Goal: Task Accomplishment & Management: Manage account settings

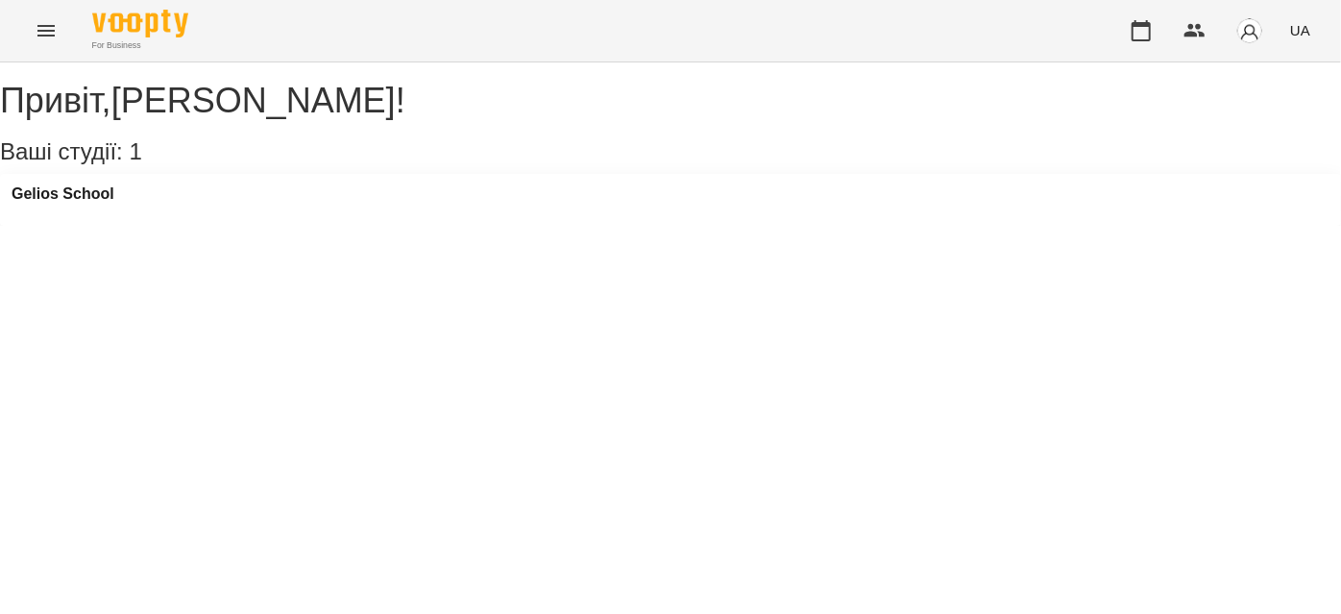
click at [46, 37] on icon "Menu" at bounding box center [46, 30] width 23 height 23
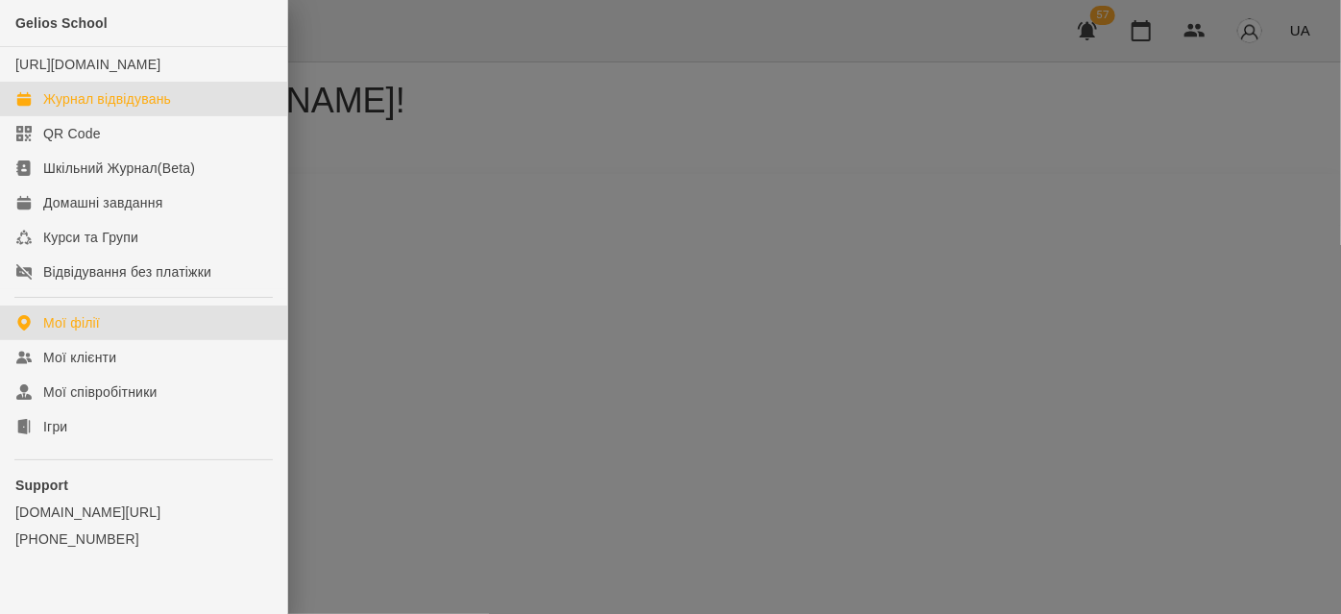
click at [74, 109] on div "Журнал відвідувань" at bounding box center [107, 98] width 128 height 19
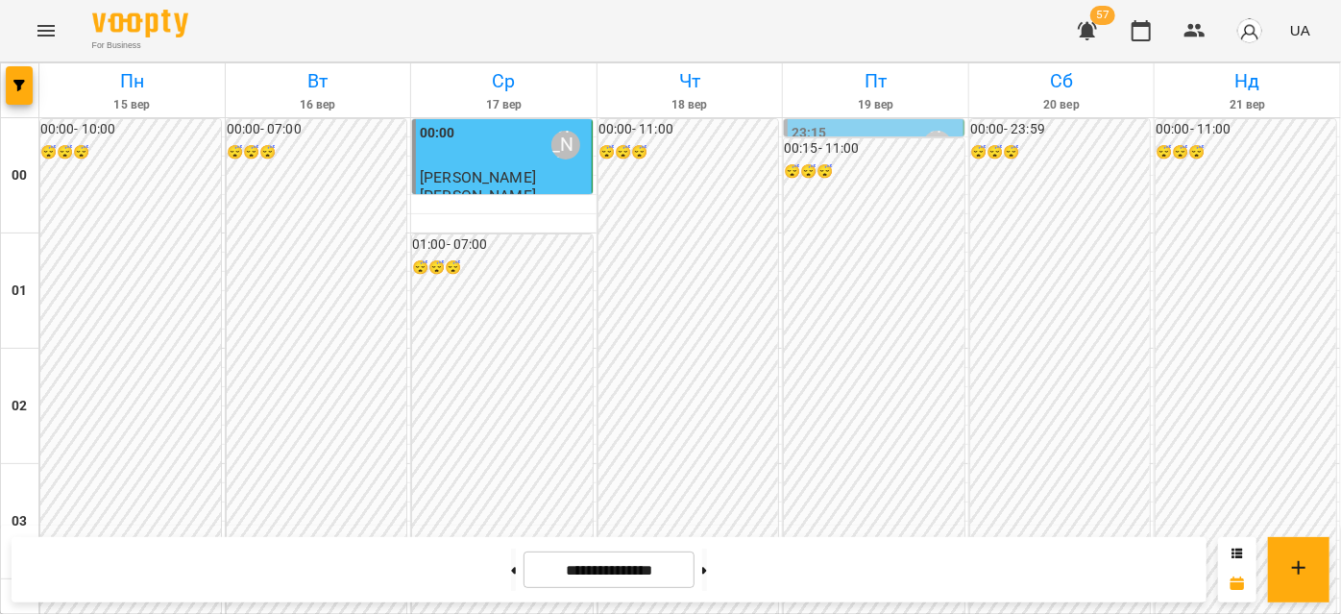
scroll to position [1396, 0]
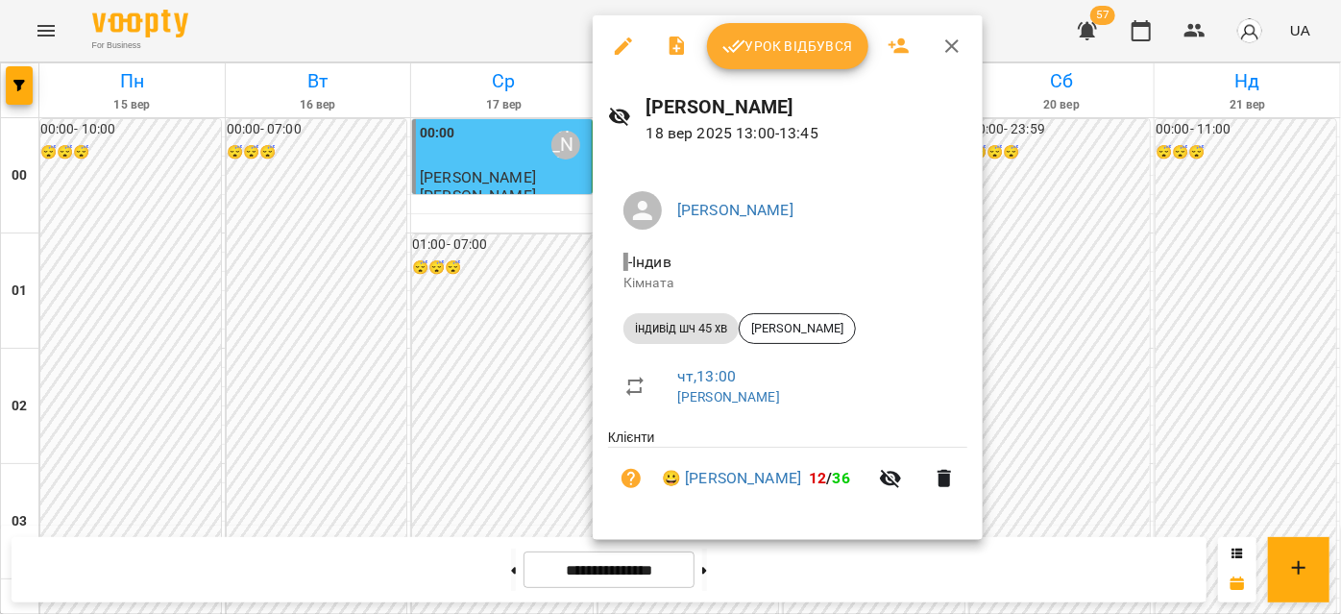
click at [750, 53] on span "Урок відбувся" at bounding box center [787, 46] width 131 height 23
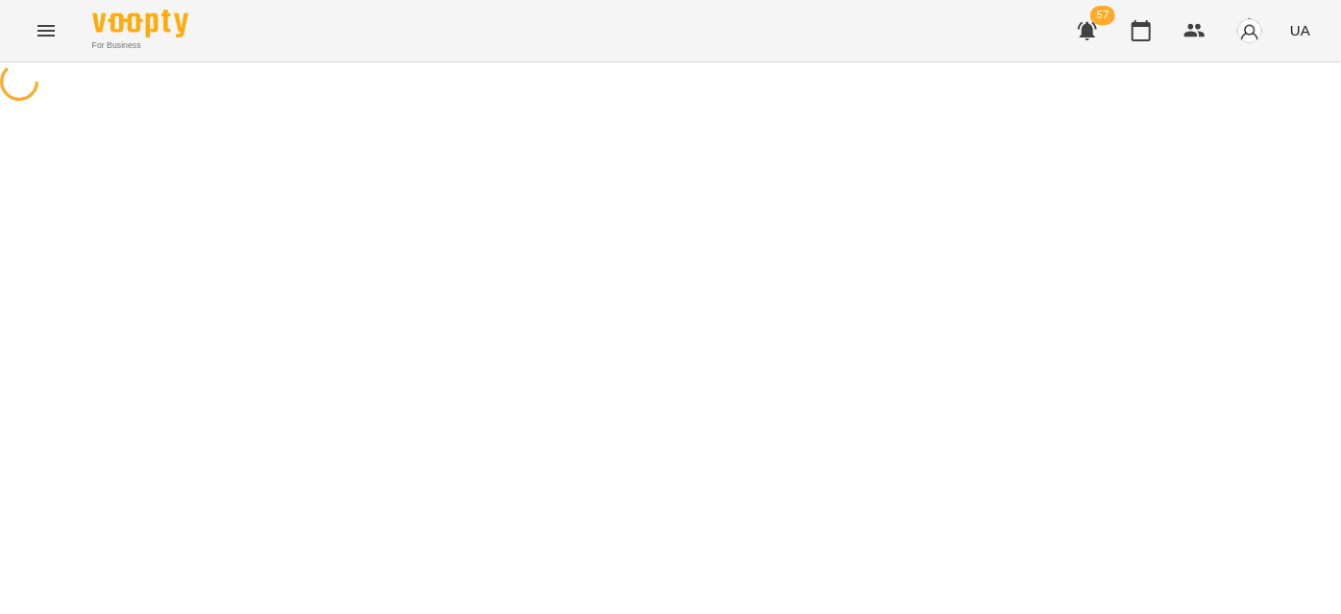
click at [36, 39] on icon "Menu" at bounding box center [46, 30] width 23 height 23
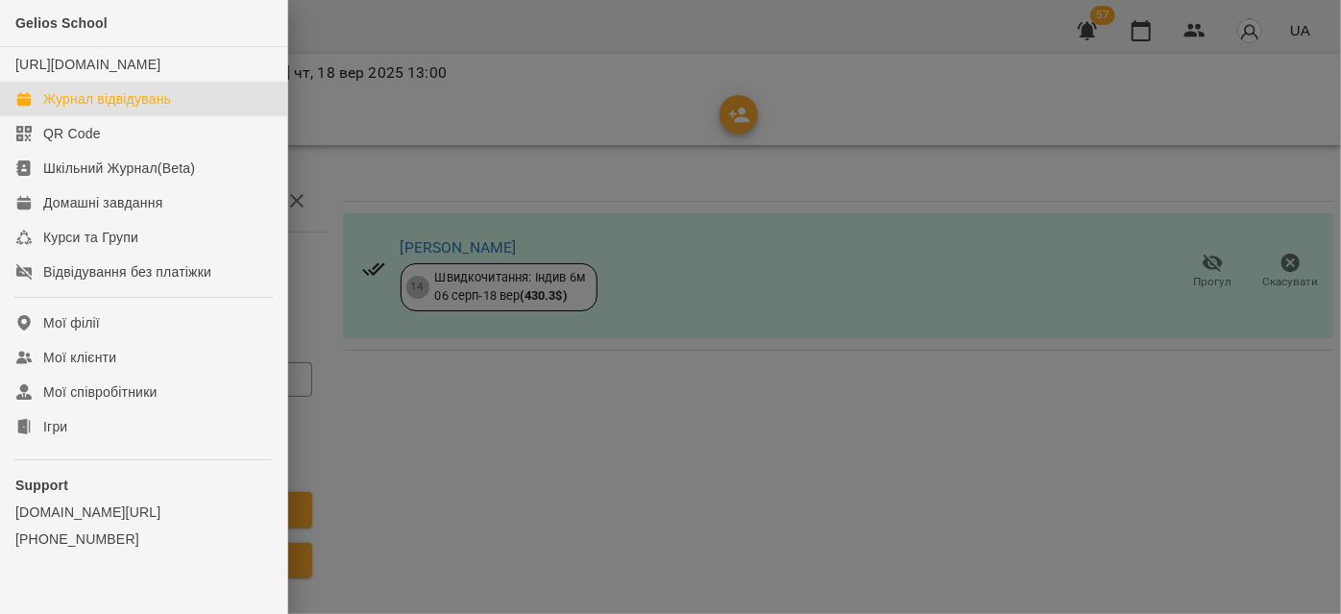
click at [153, 109] on div "Журнал відвідувань" at bounding box center [107, 98] width 128 height 19
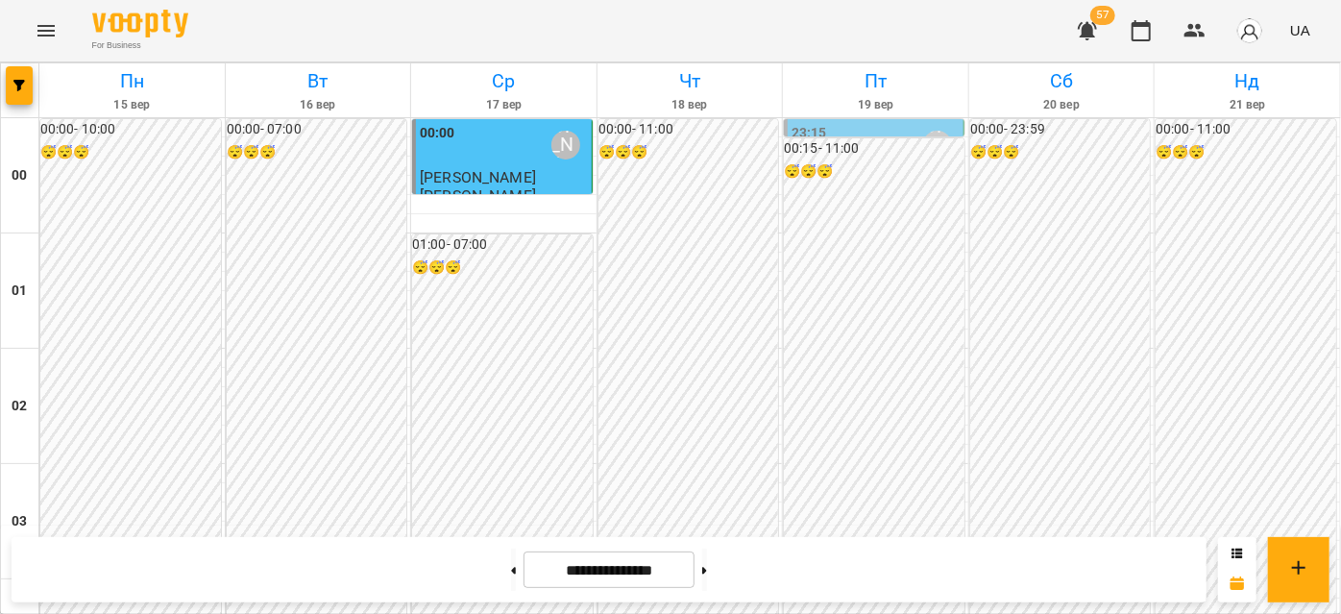
scroll to position [1484, 0]
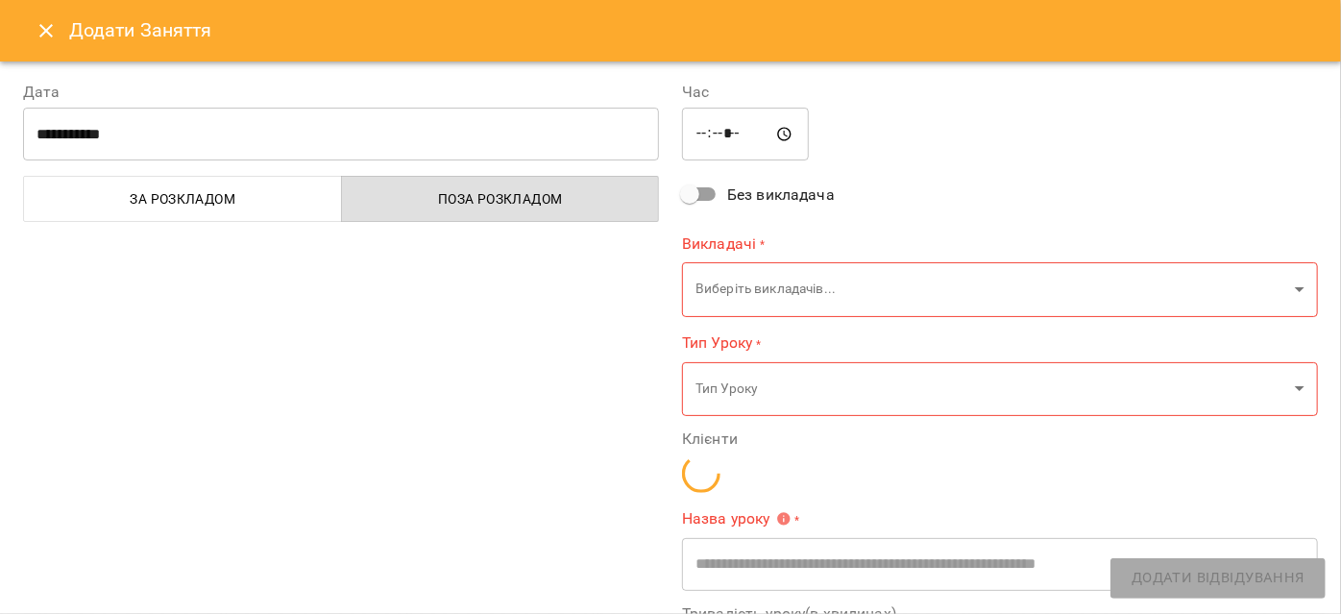
type input "**********"
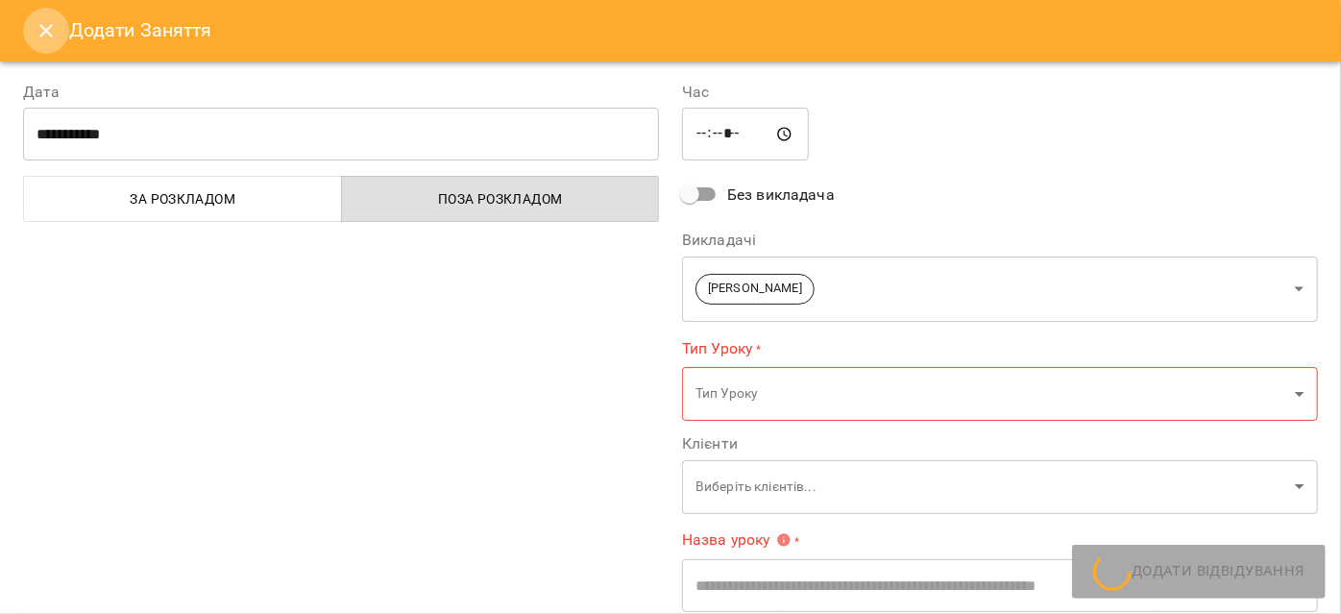
click at [36, 26] on icon "Close" at bounding box center [46, 30] width 23 height 23
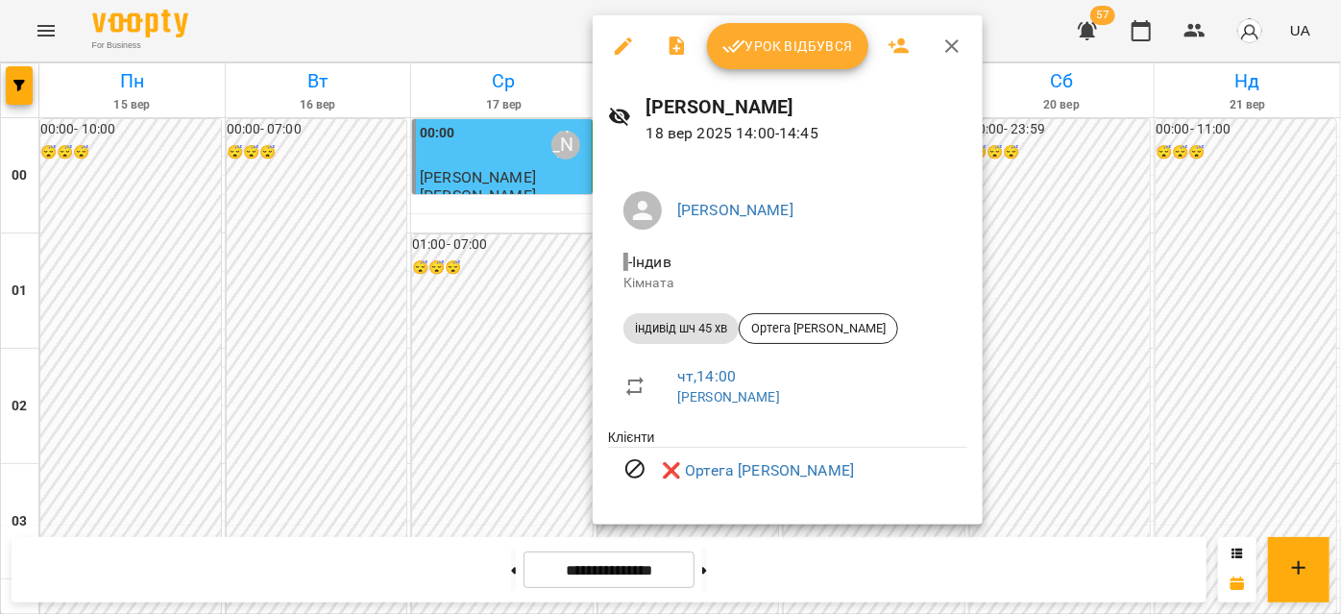
click at [947, 48] on icon "button" at bounding box center [951, 45] width 13 height 13
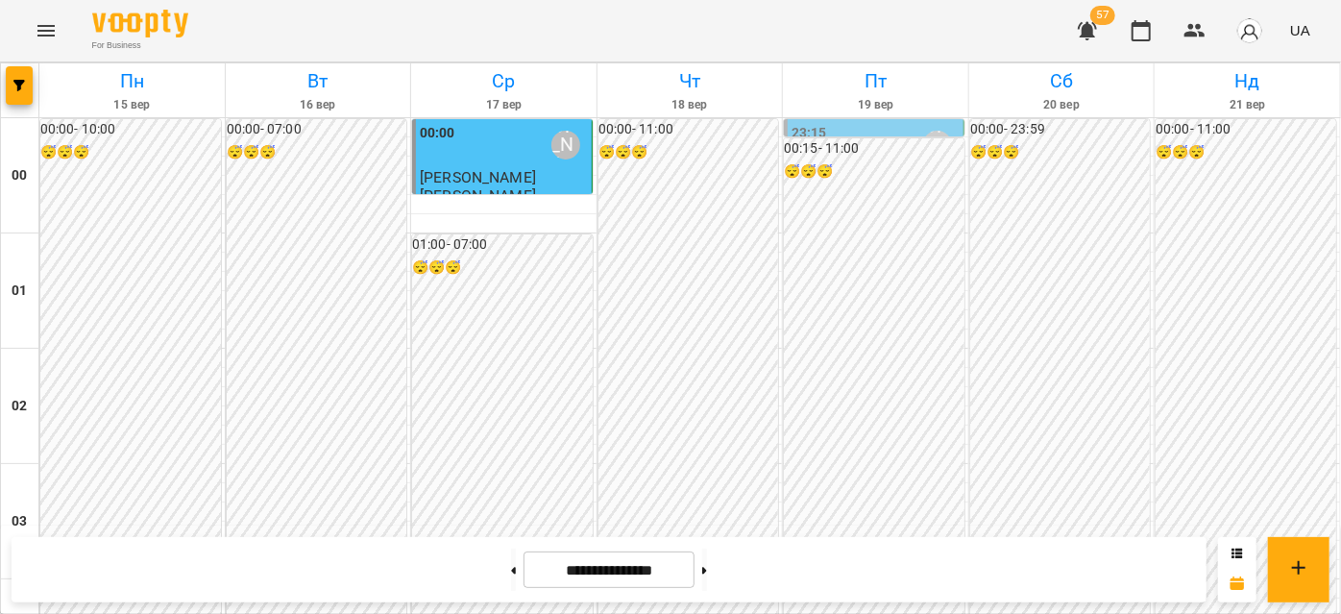
scroll to position [1658, 0]
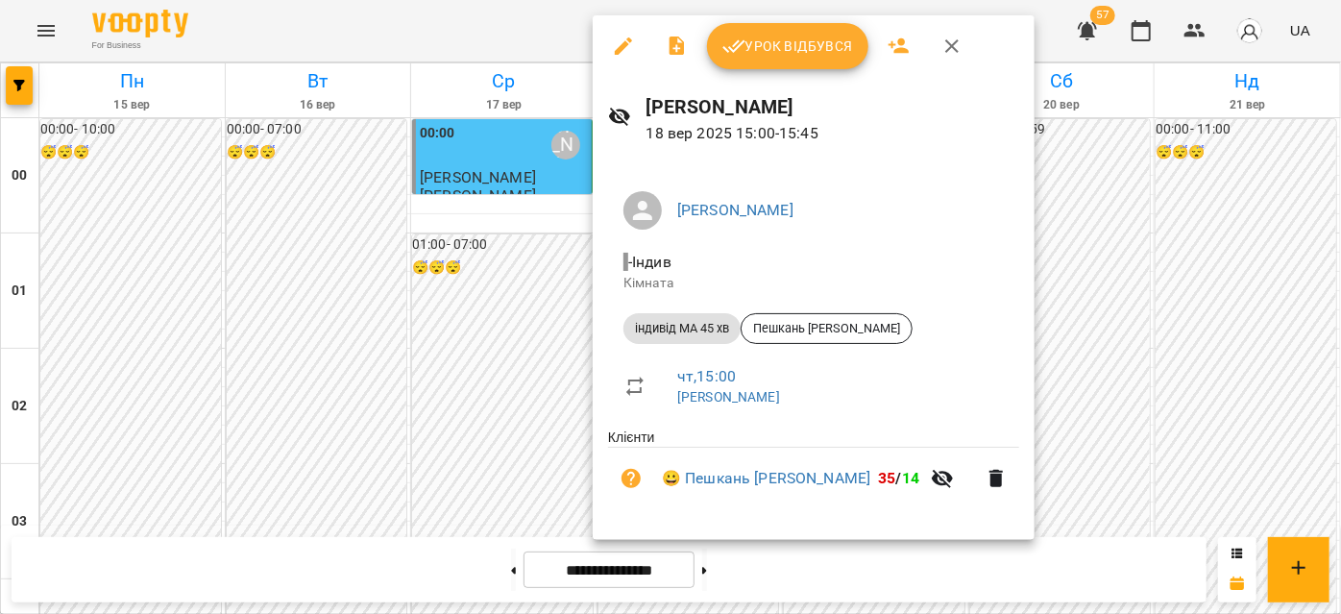
click at [945, 43] on icon "button" at bounding box center [951, 46] width 23 height 23
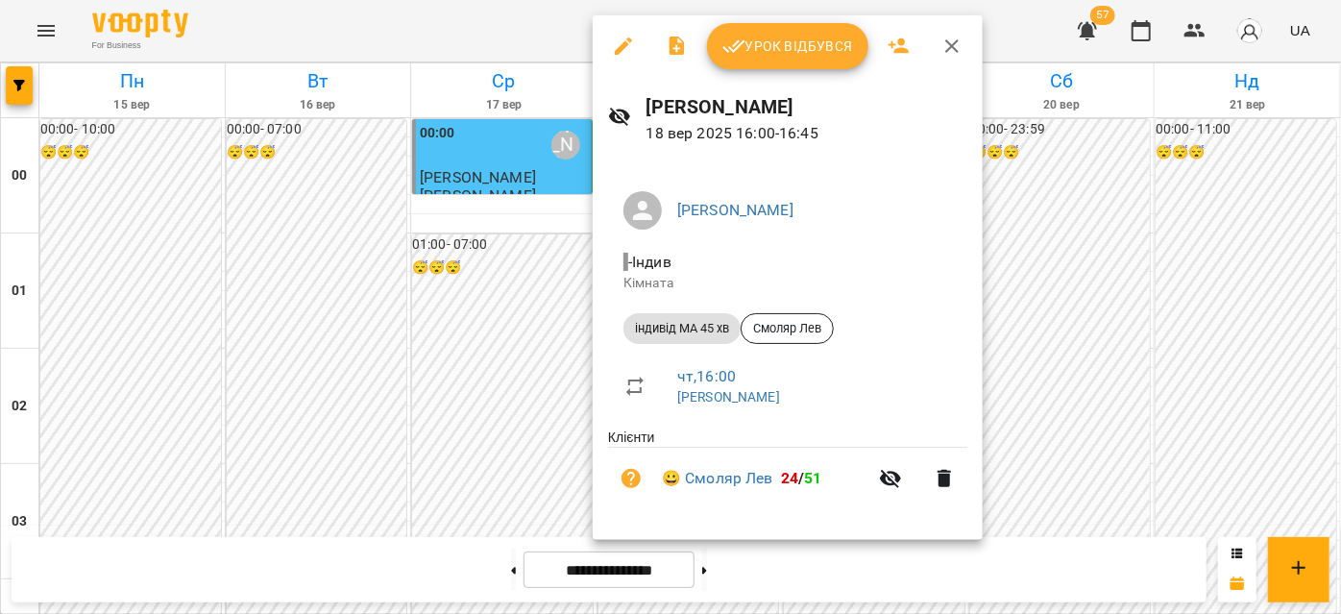
click at [945, 46] on icon "button" at bounding box center [951, 46] width 23 height 23
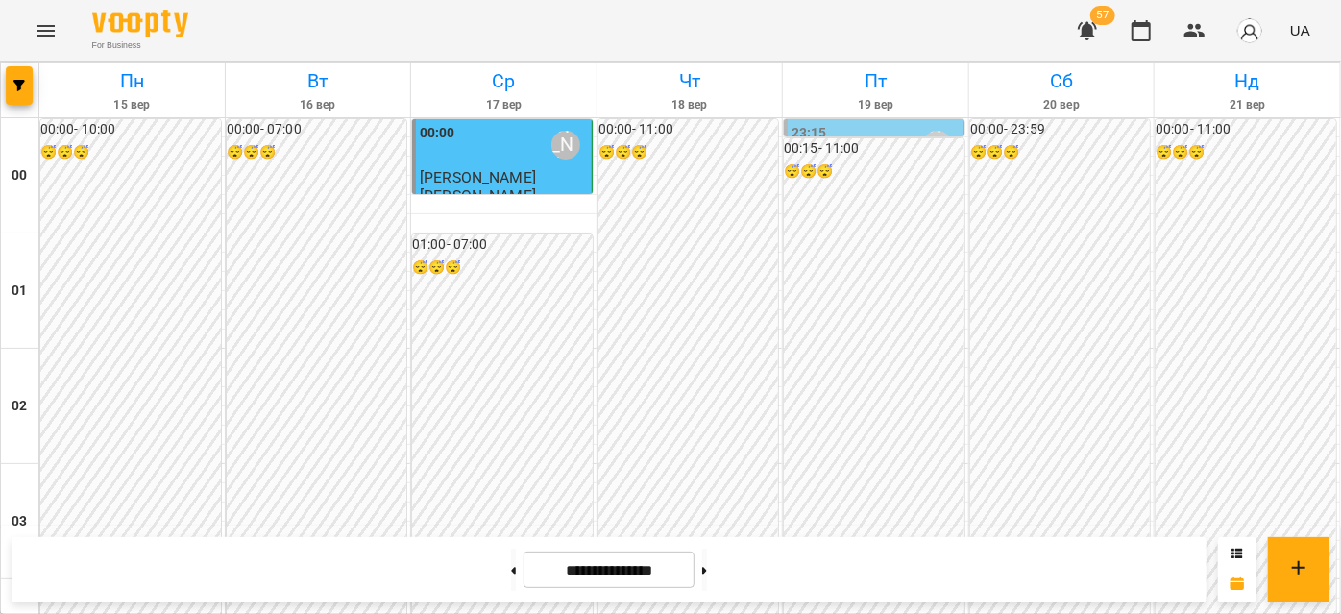
scroll to position [1833, 0]
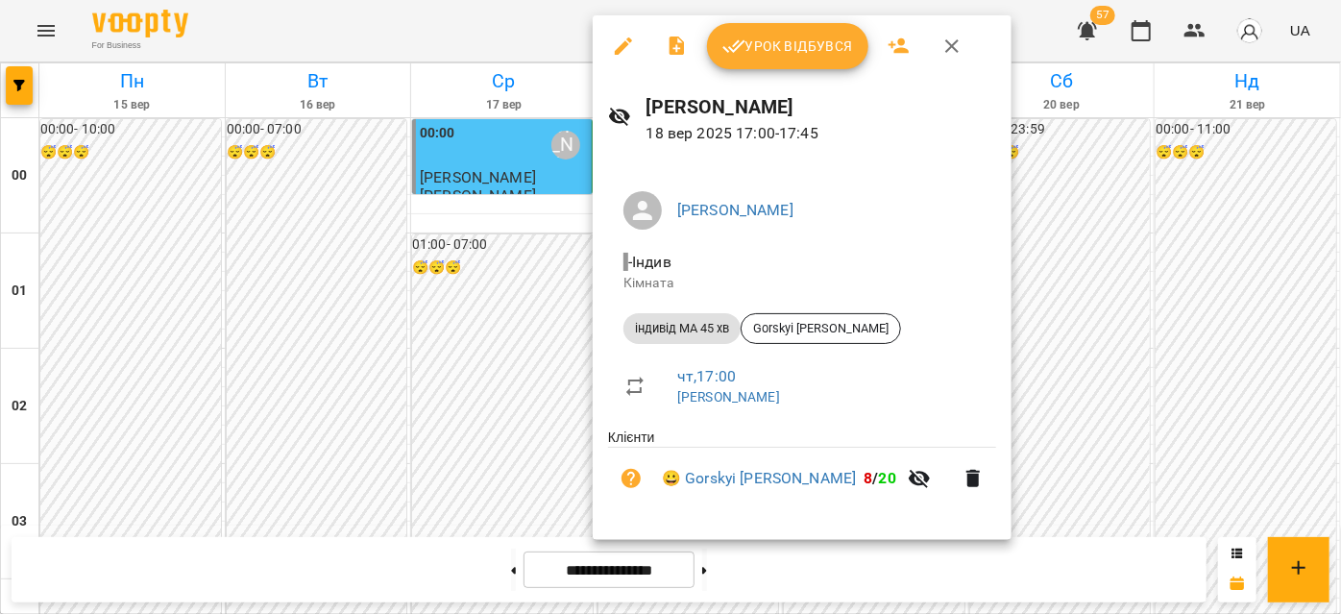
click at [945, 45] on icon "button" at bounding box center [951, 46] width 23 height 23
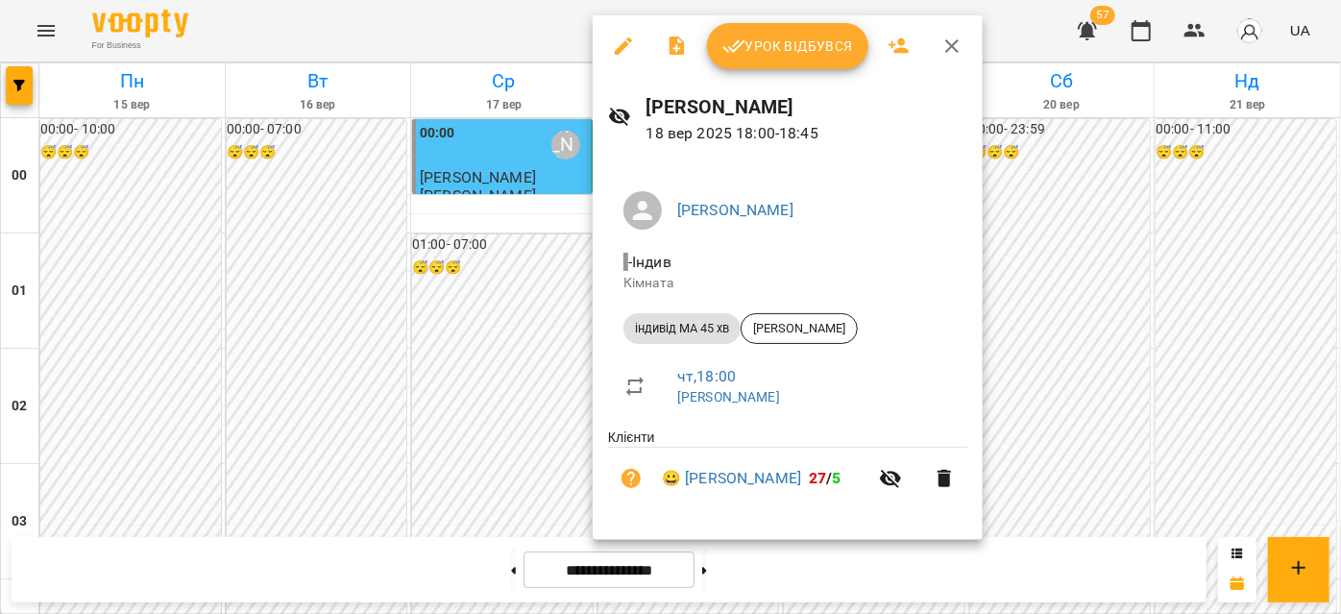
click at [946, 43] on icon "button" at bounding box center [951, 46] width 23 height 23
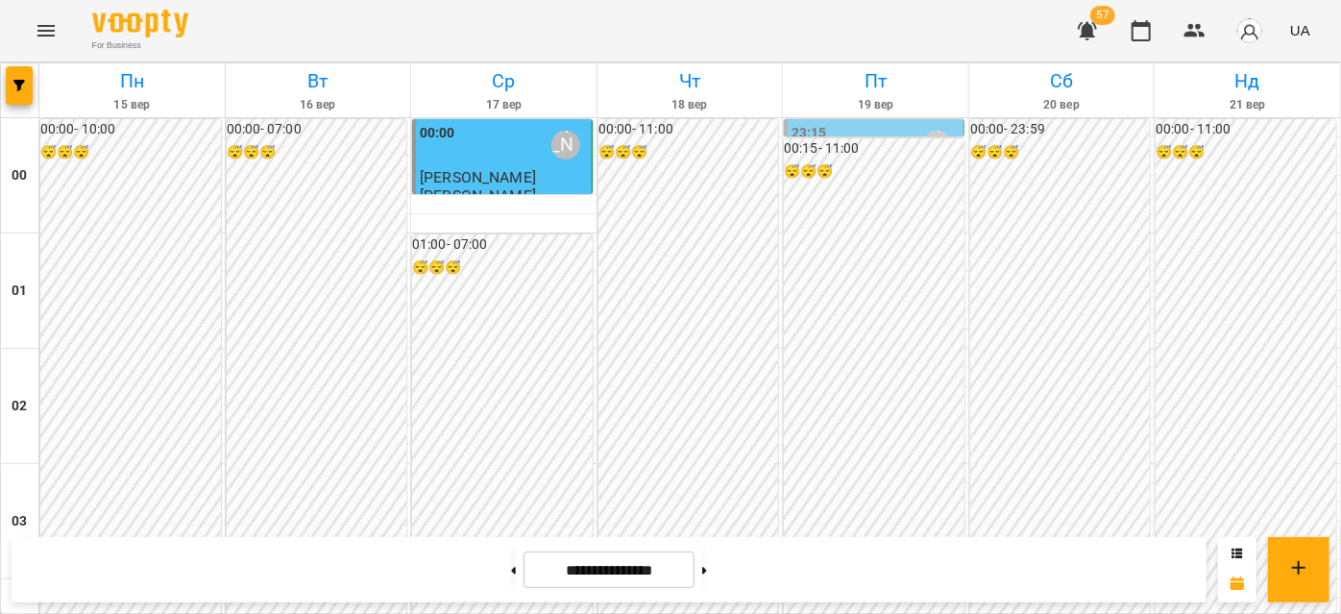
scroll to position [2007, 0]
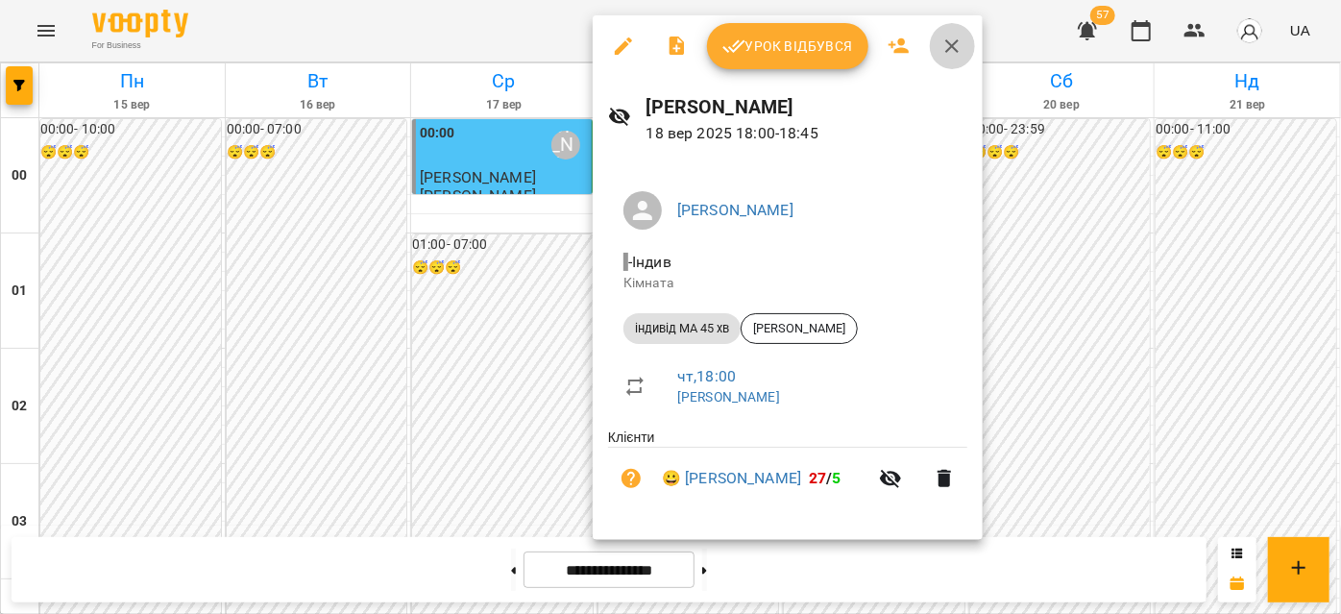
click at [940, 53] on icon "button" at bounding box center [951, 46] width 23 height 23
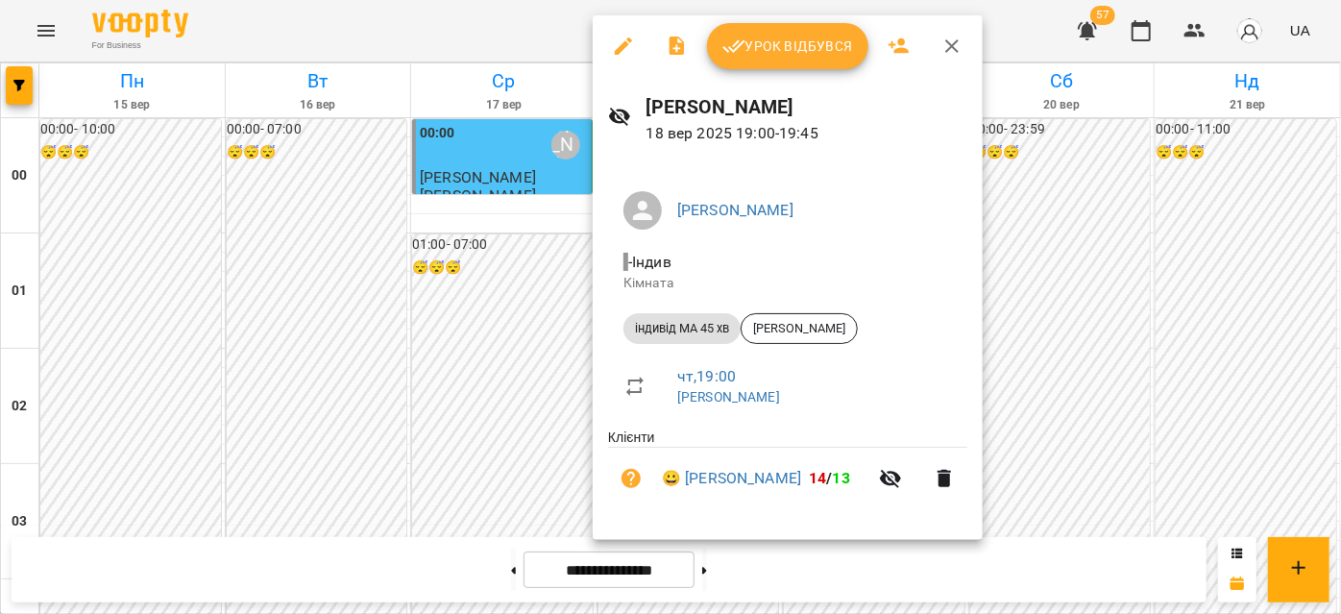
click at [946, 48] on icon "button" at bounding box center [951, 46] width 23 height 23
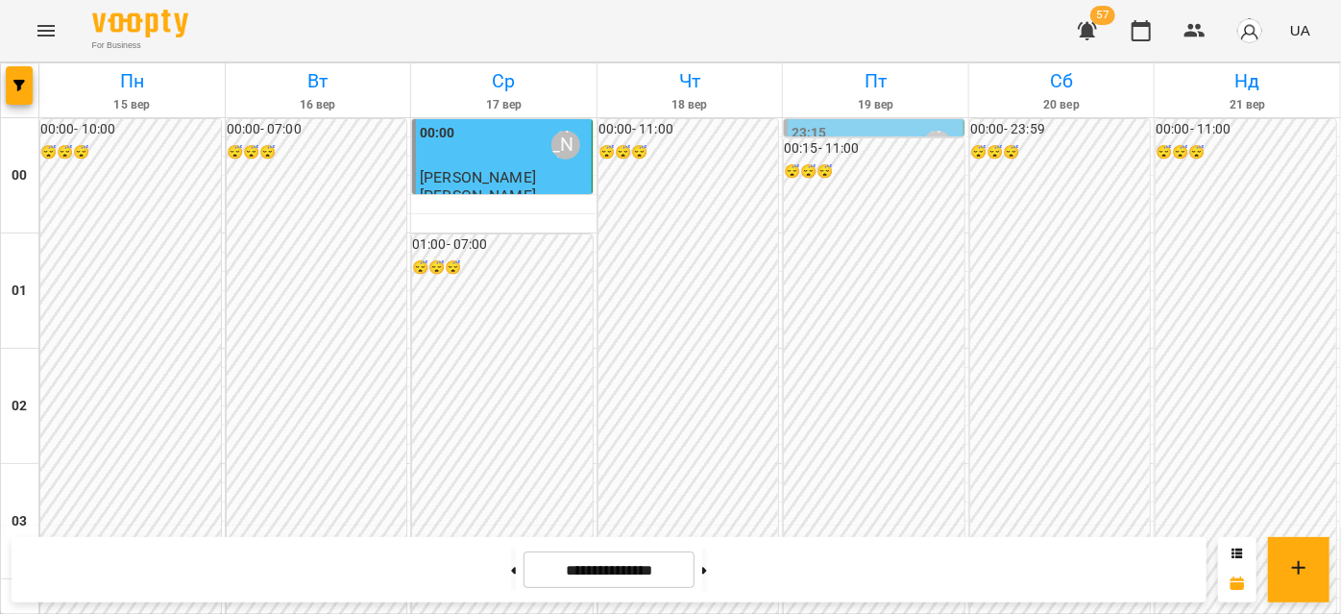
scroll to position [1395, 0]
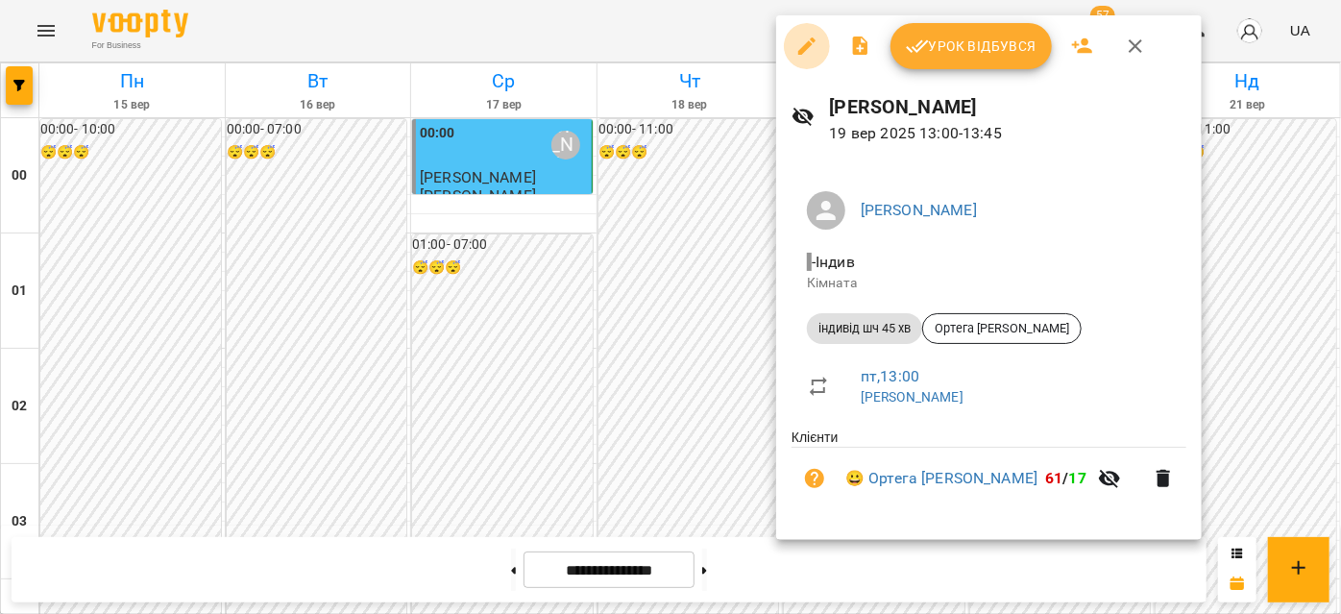
click at [805, 45] on icon "button" at bounding box center [806, 45] width 17 height 17
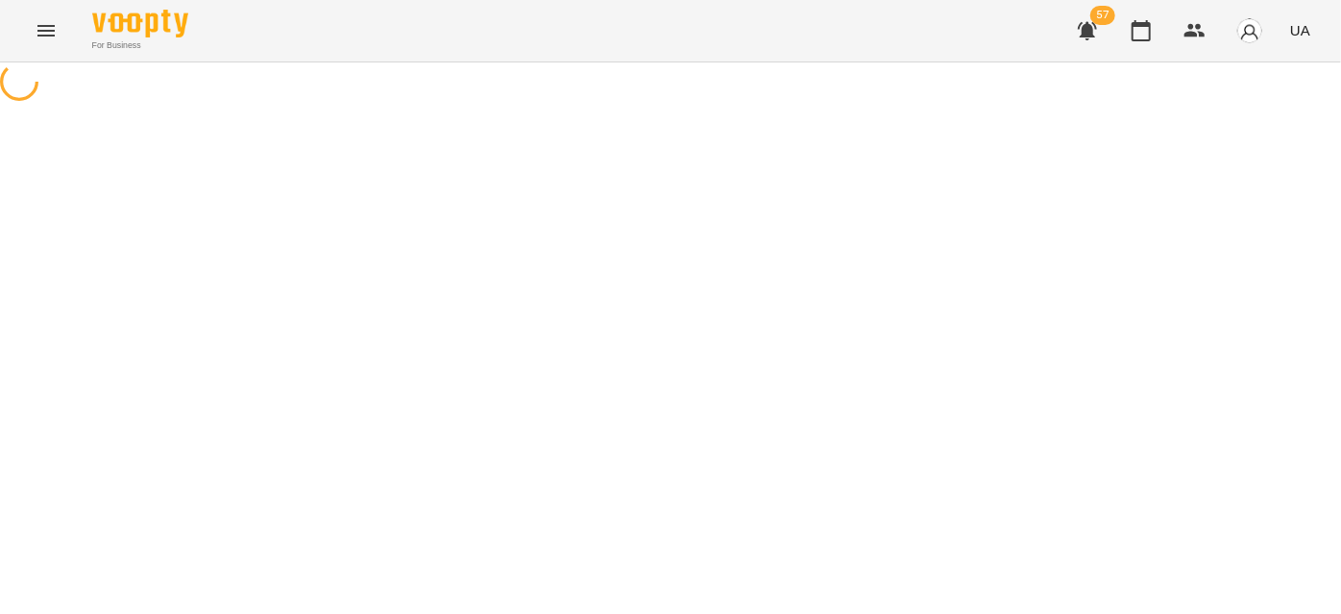
select select "**********"
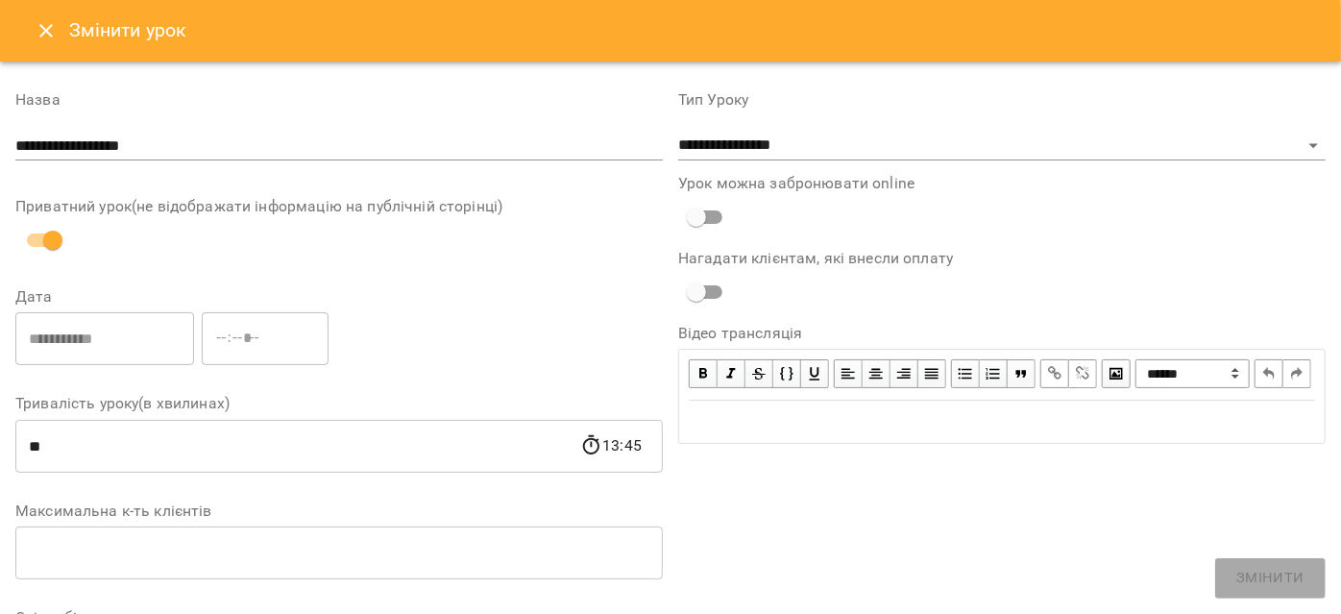
click at [39, 47] on button "Close" at bounding box center [46, 31] width 46 height 46
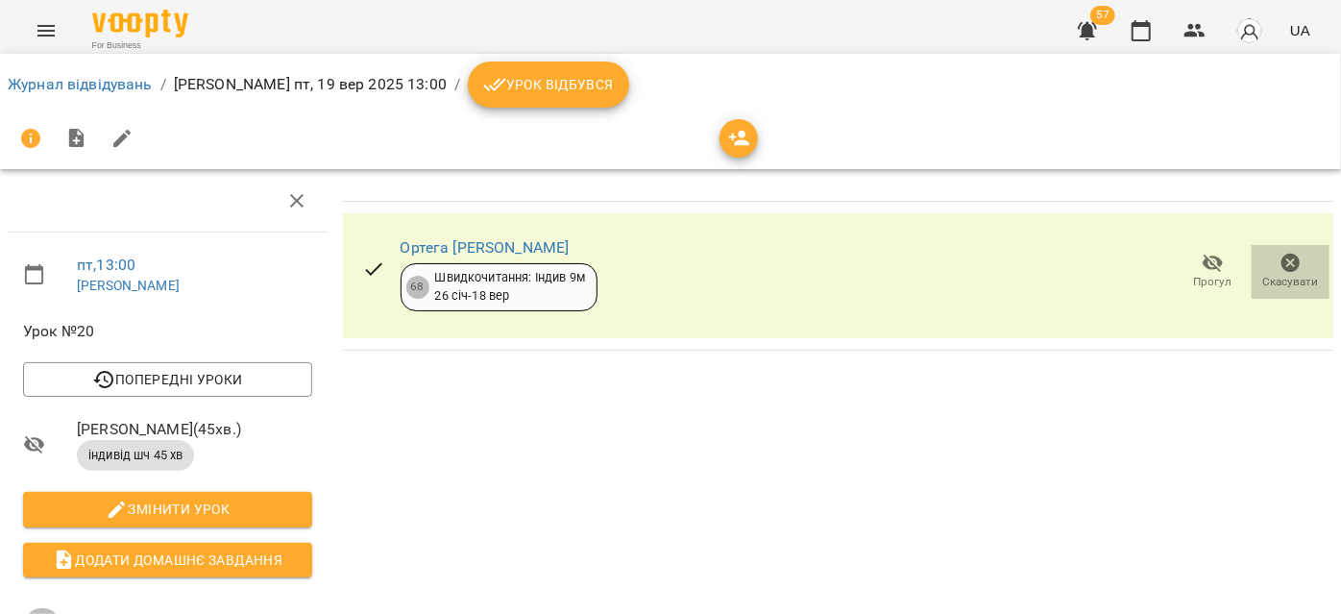
click at [1279, 271] on icon "button" at bounding box center [1290, 263] width 23 height 23
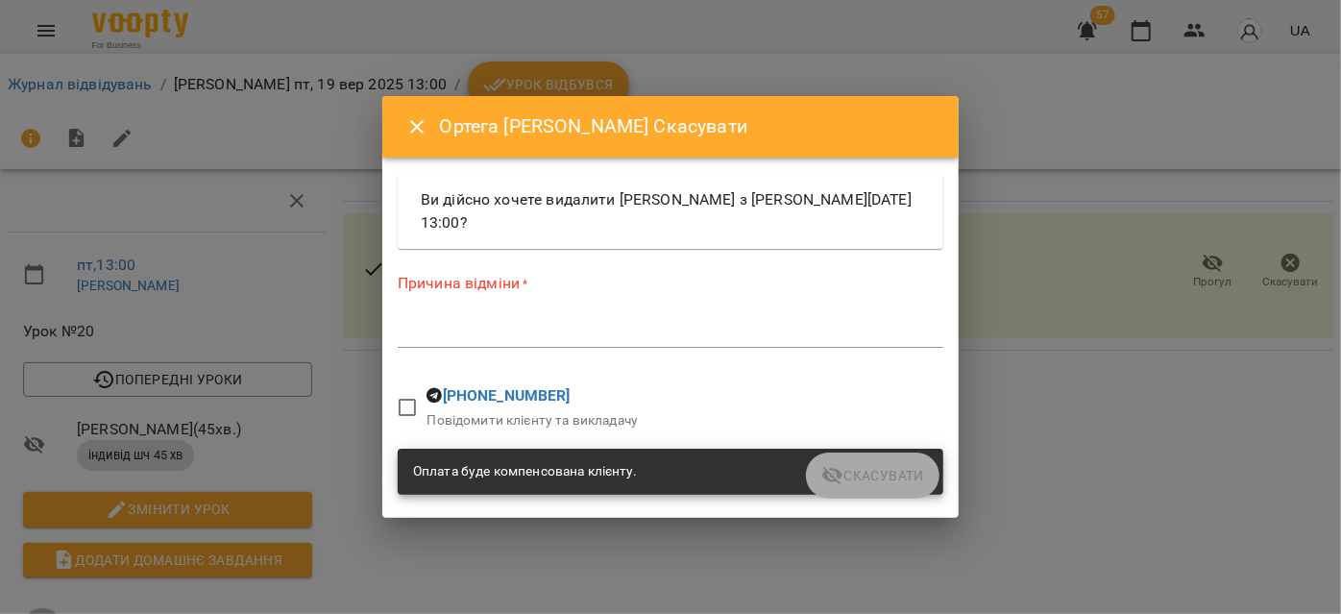
click at [415, 335] on textarea at bounding box center [670, 332] width 545 height 18
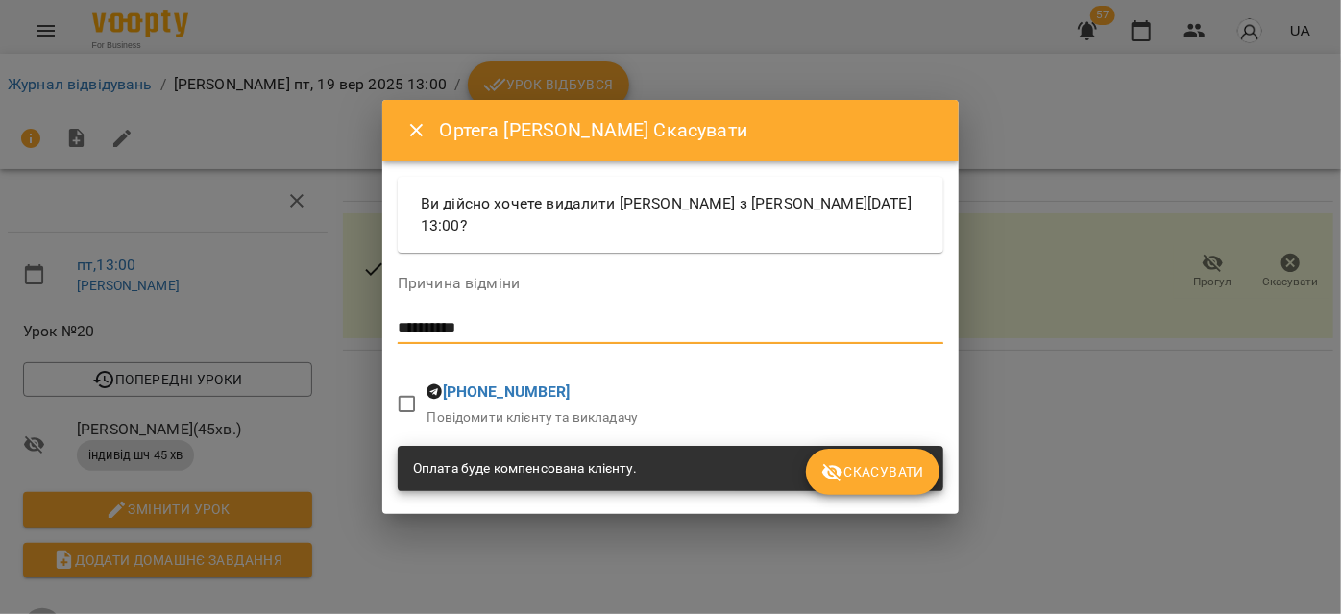
type textarea "**********"
click at [901, 459] on button "Скасувати" at bounding box center [872, 471] width 133 height 46
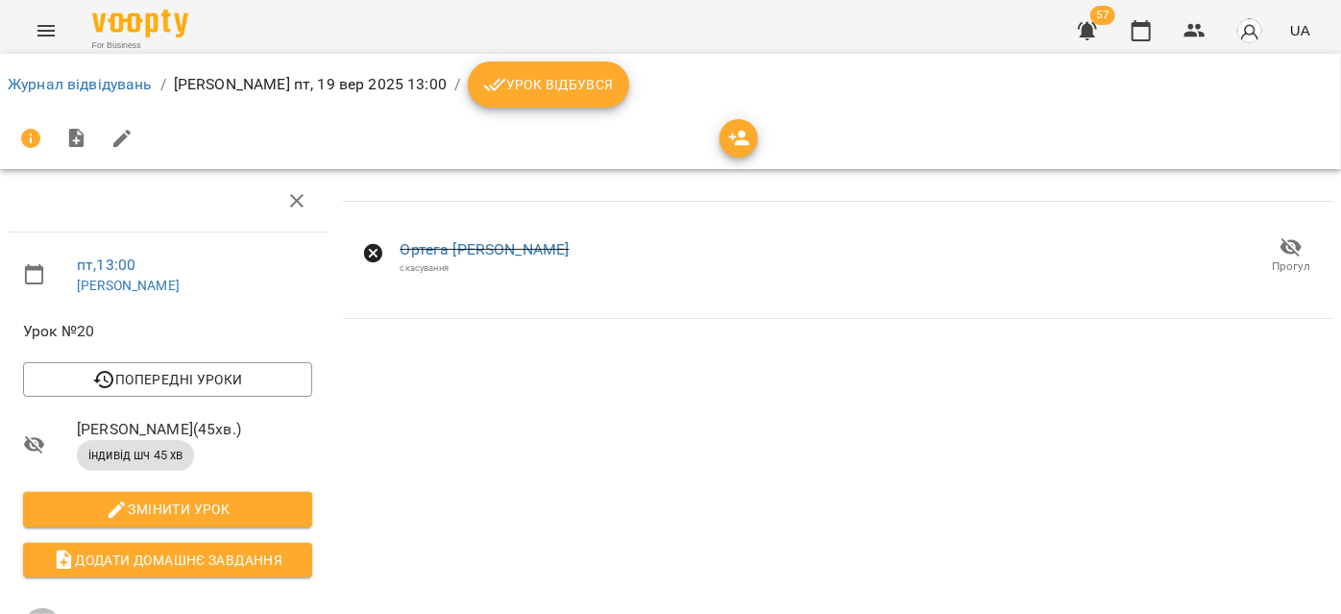
click at [39, 38] on icon "Menu" at bounding box center [46, 30] width 23 height 23
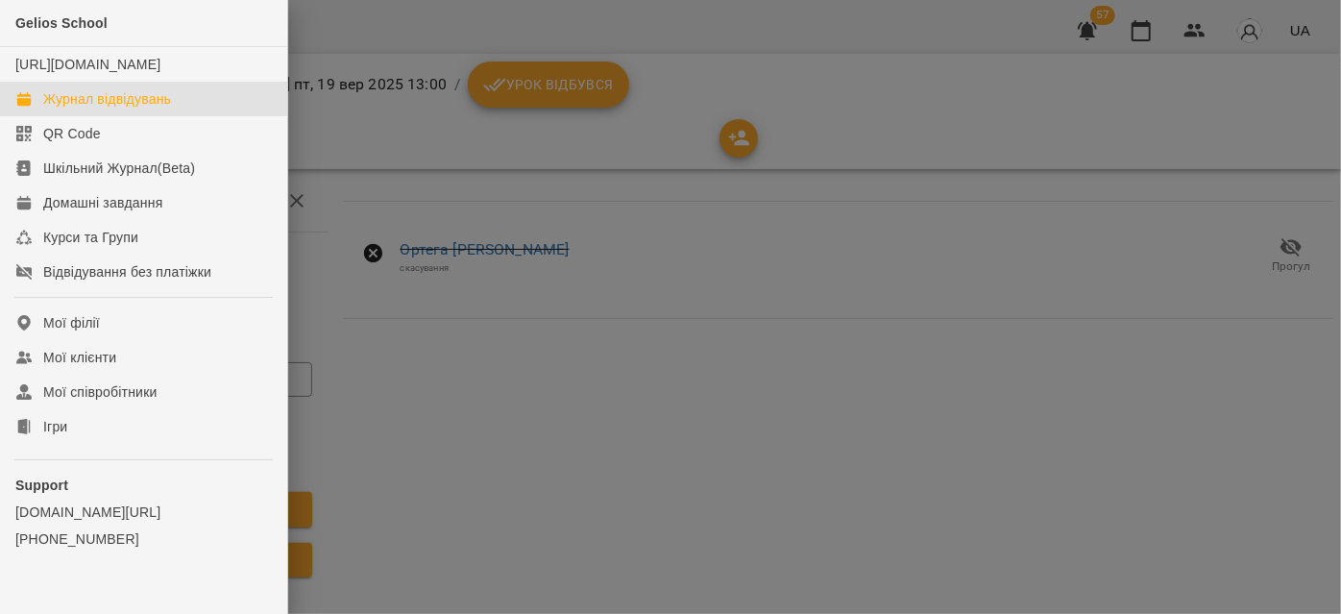
click at [113, 109] on div "Журнал відвідувань" at bounding box center [107, 98] width 128 height 19
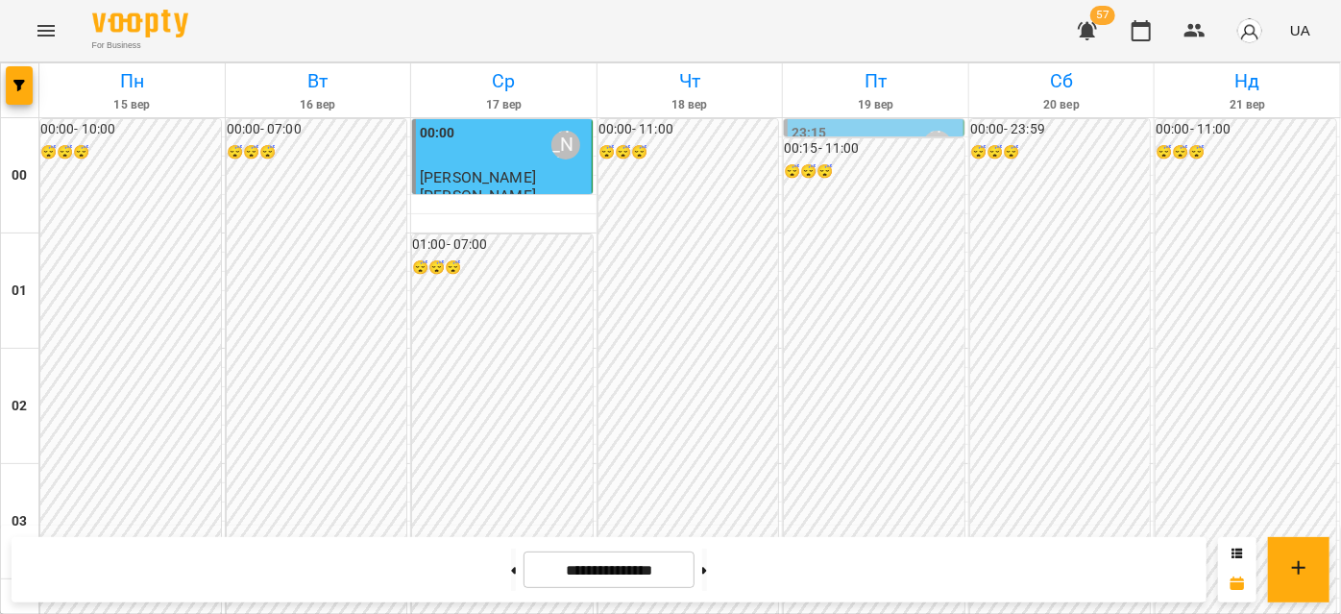
scroll to position [1133, 0]
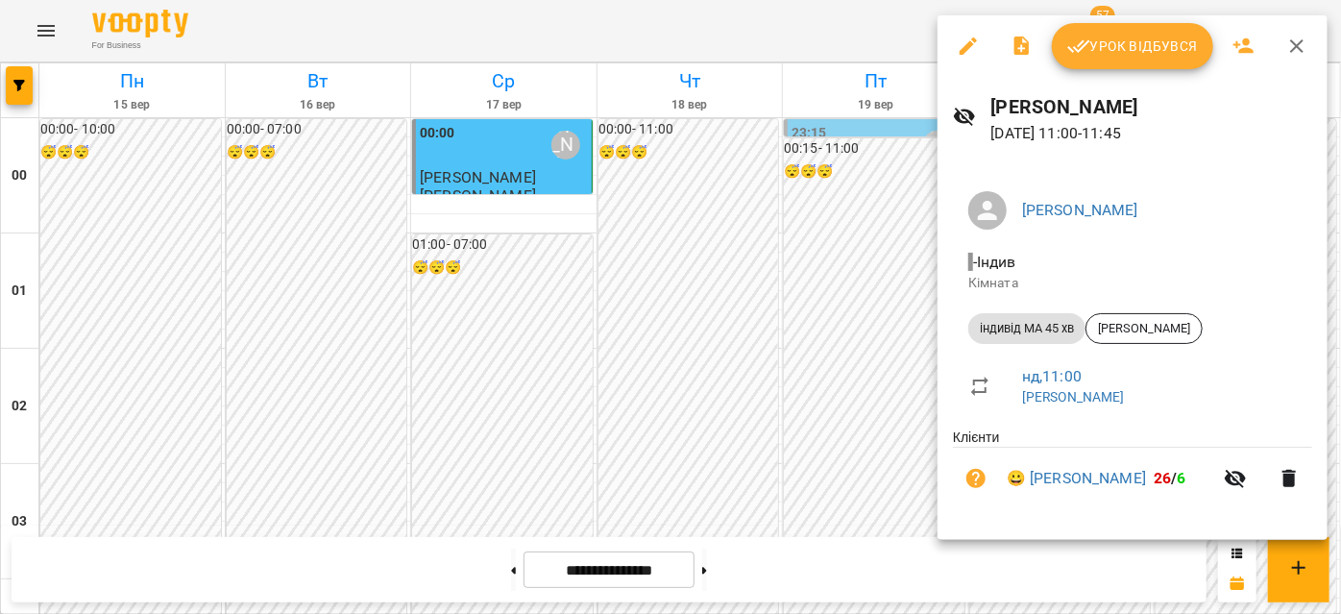
click at [1299, 45] on icon "button" at bounding box center [1296, 46] width 23 height 23
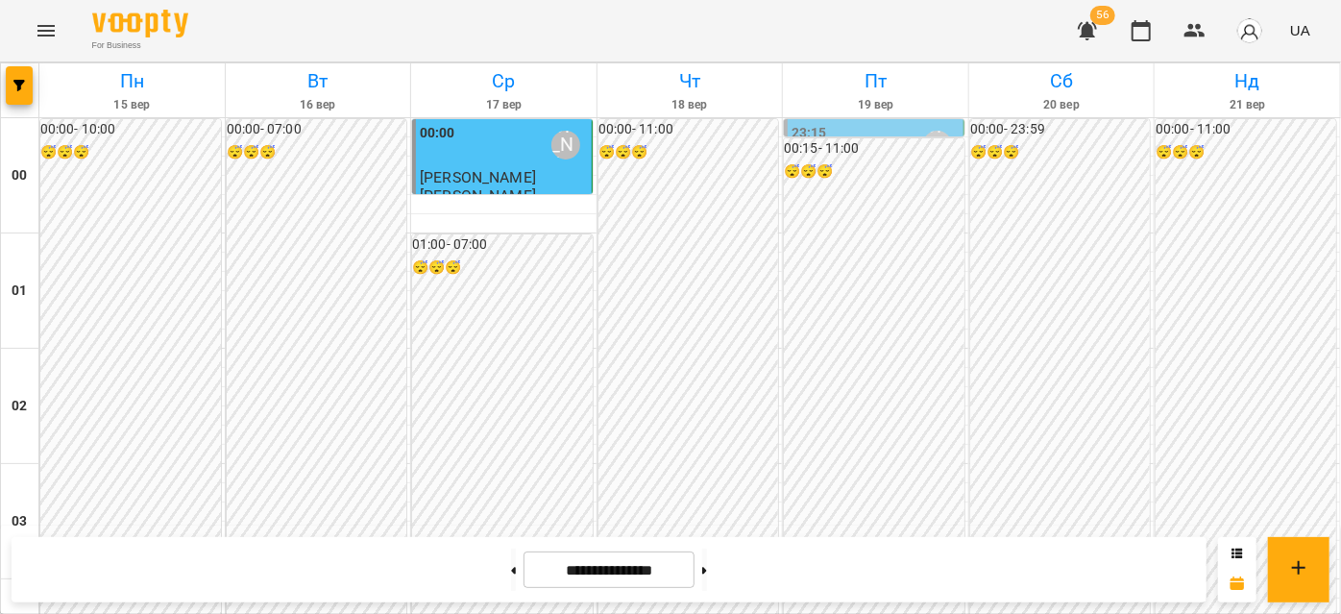
scroll to position [1744, 0]
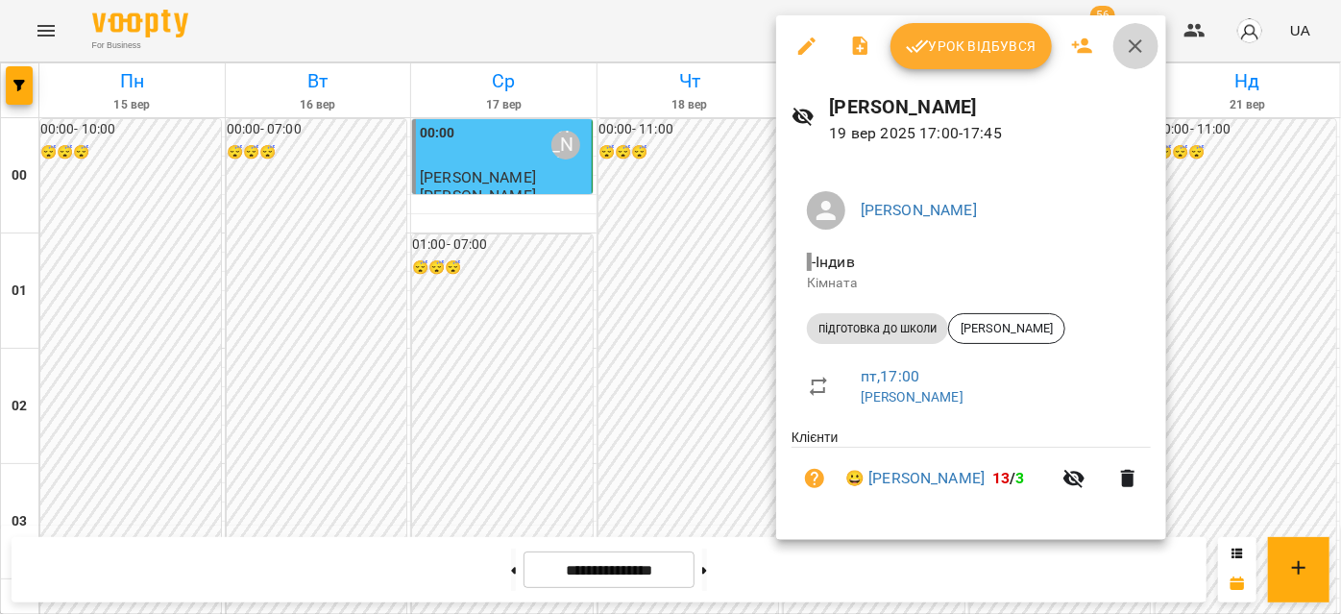
click at [1137, 48] on icon "button" at bounding box center [1134, 45] width 13 height 13
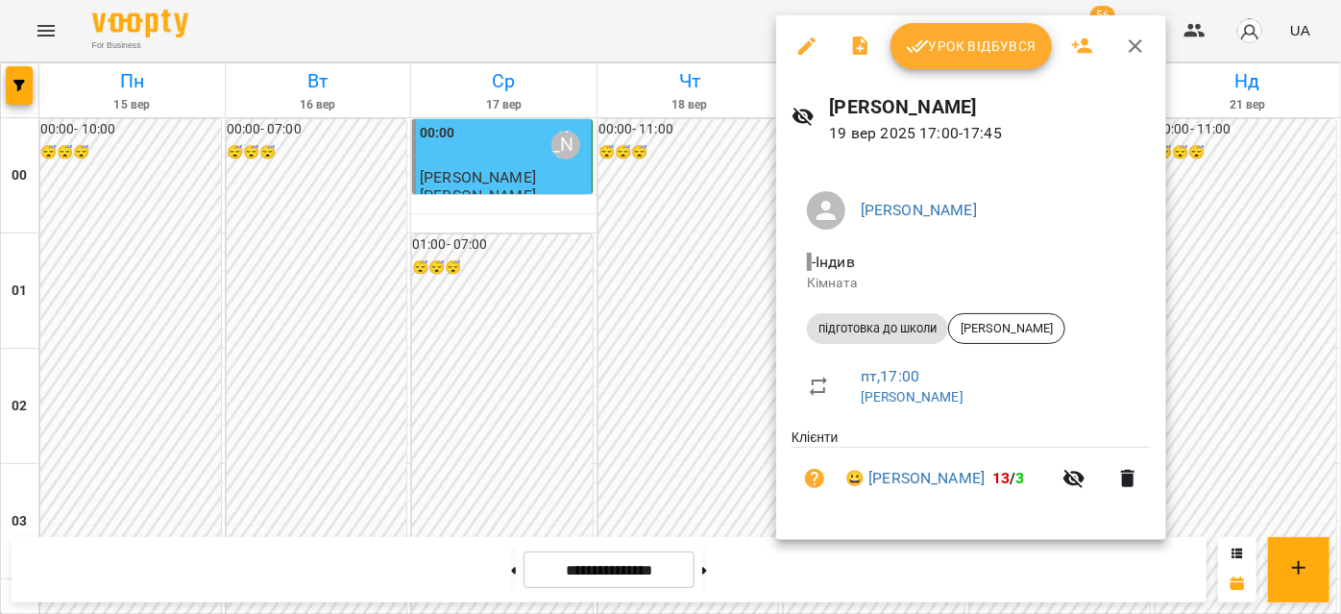
click at [1129, 47] on icon "button" at bounding box center [1135, 46] width 23 height 23
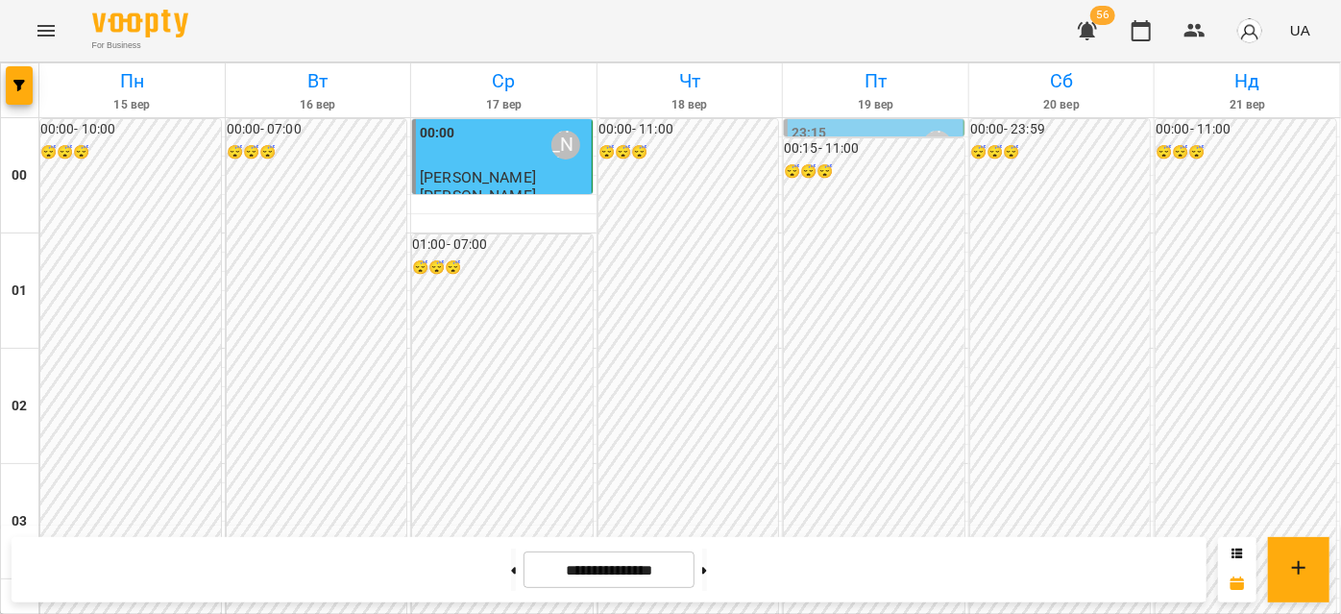
scroll to position [2006, 0]
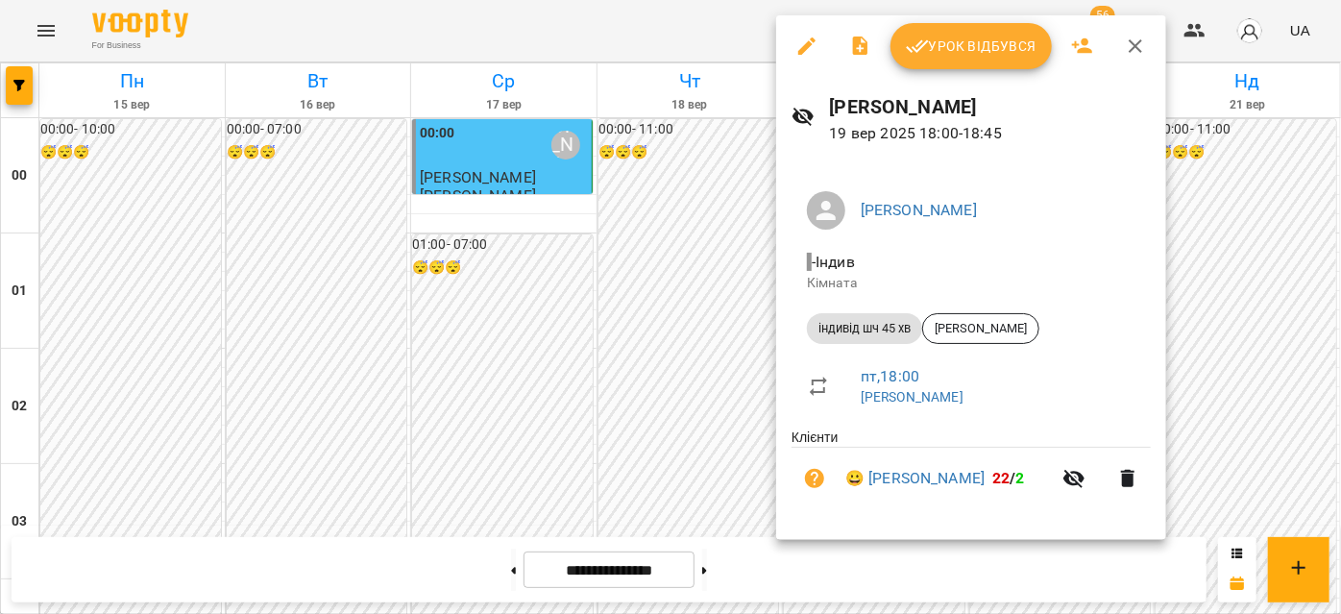
click at [1126, 50] on icon "button" at bounding box center [1135, 46] width 23 height 23
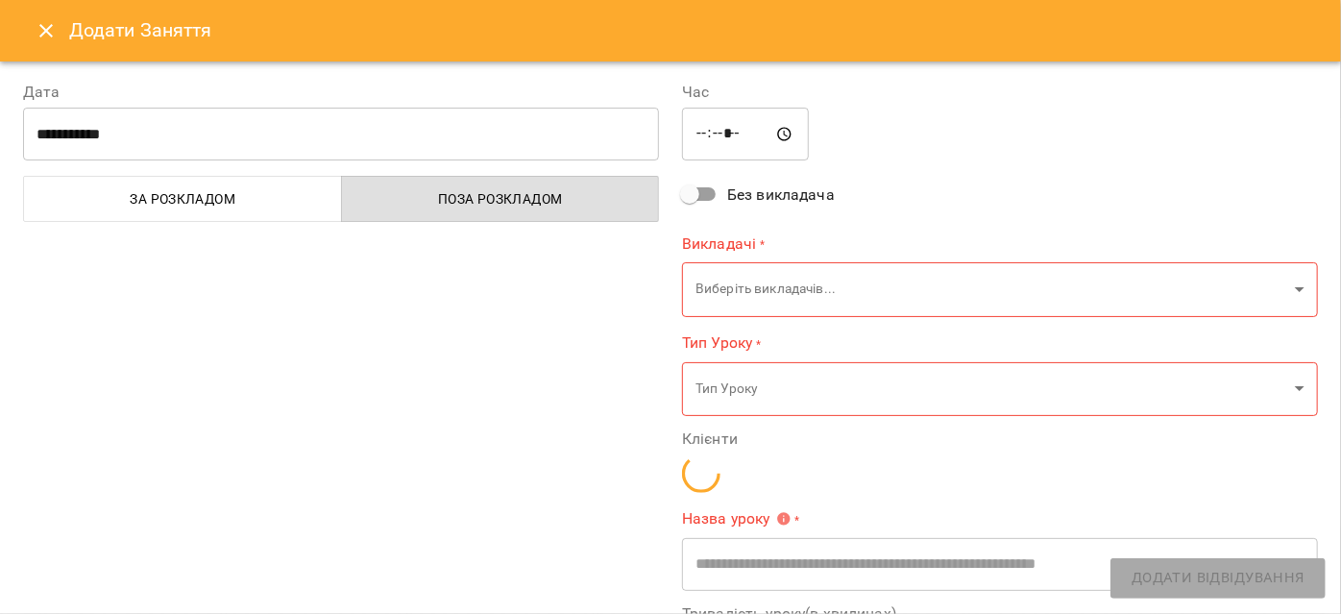
type input "**********"
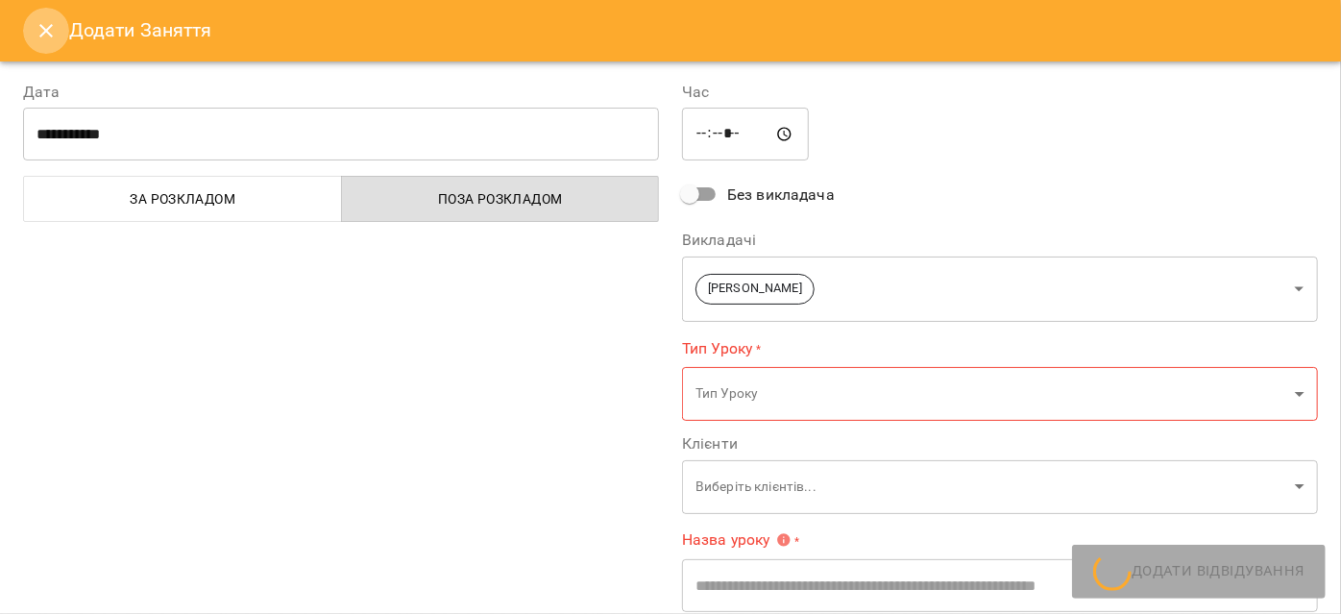
click at [48, 29] on icon "Close" at bounding box center [46, 30] width 23 height 23
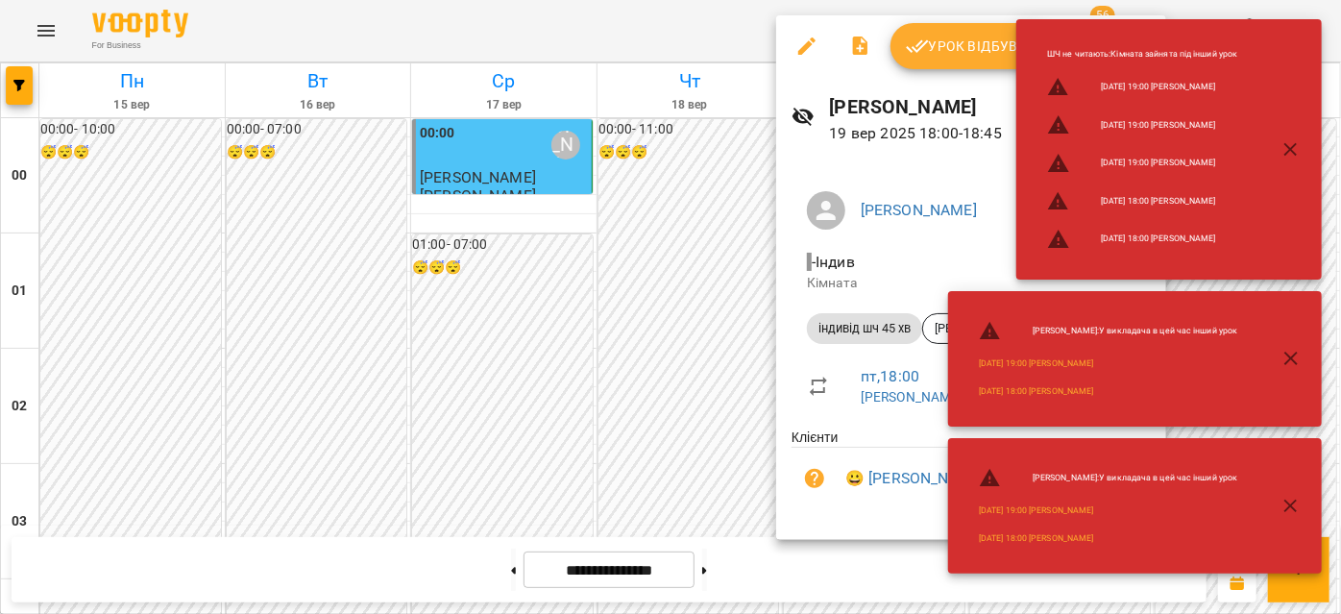
click at [1295, 142] on icon "button" at bounding box center [1290, 149] width 23 height 23
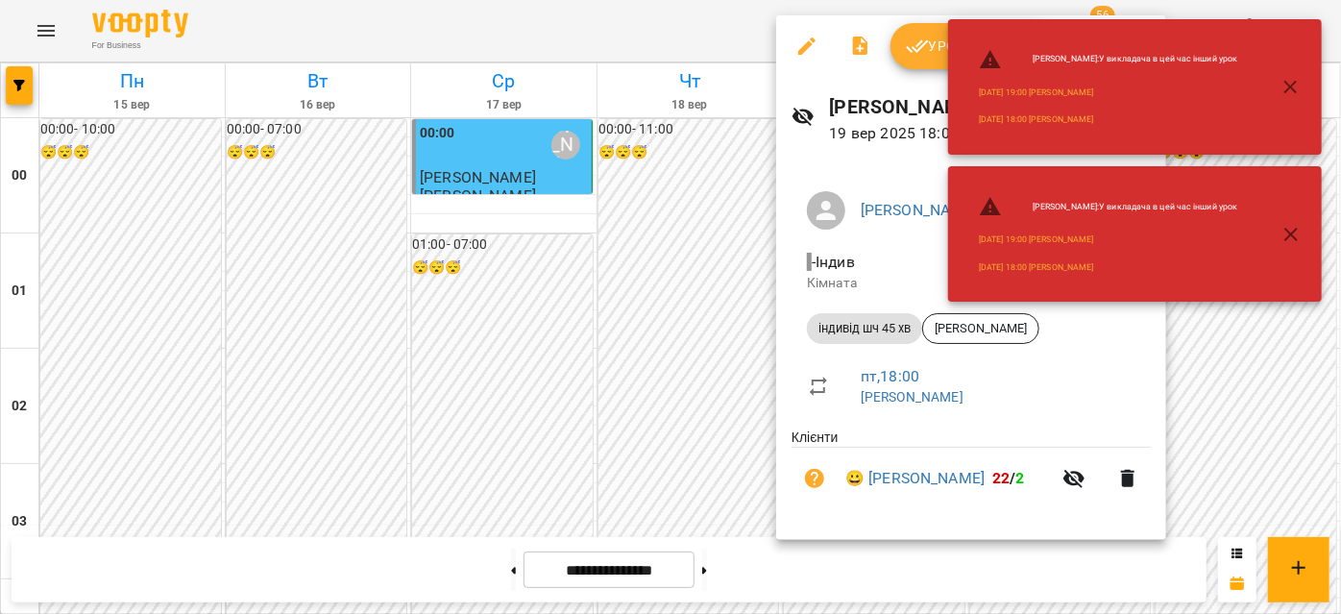
click at [1291, 246] on button "button" at bounding box center [1291, 234] width 46 height 46
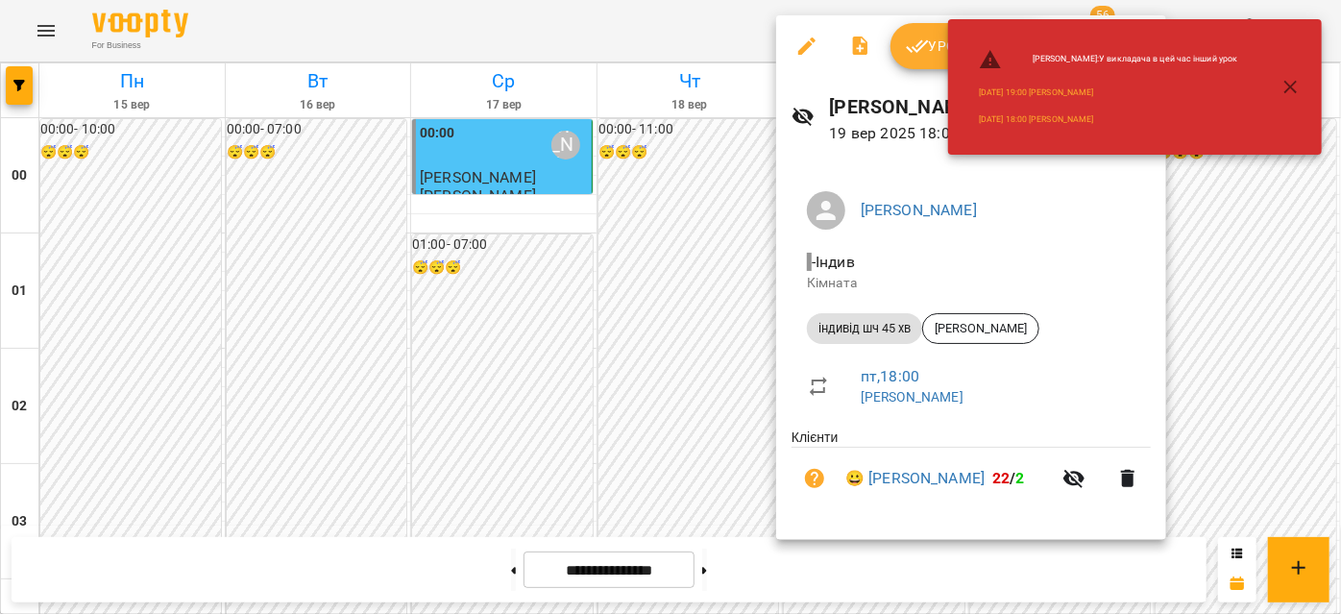
click at [1293, 85] on icon "button" at bounding box center [1290, 87] width 13 height 13
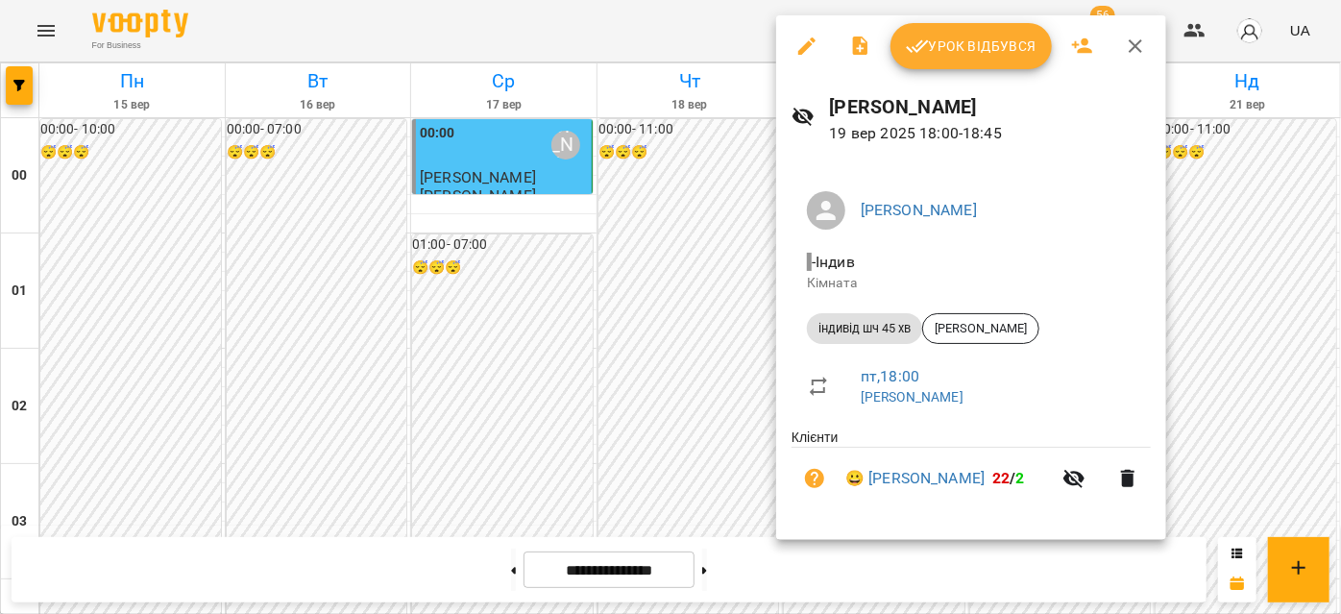
click at [1137, 48] on icon "button" at bounding box center [1135, 46] width 23 height 23
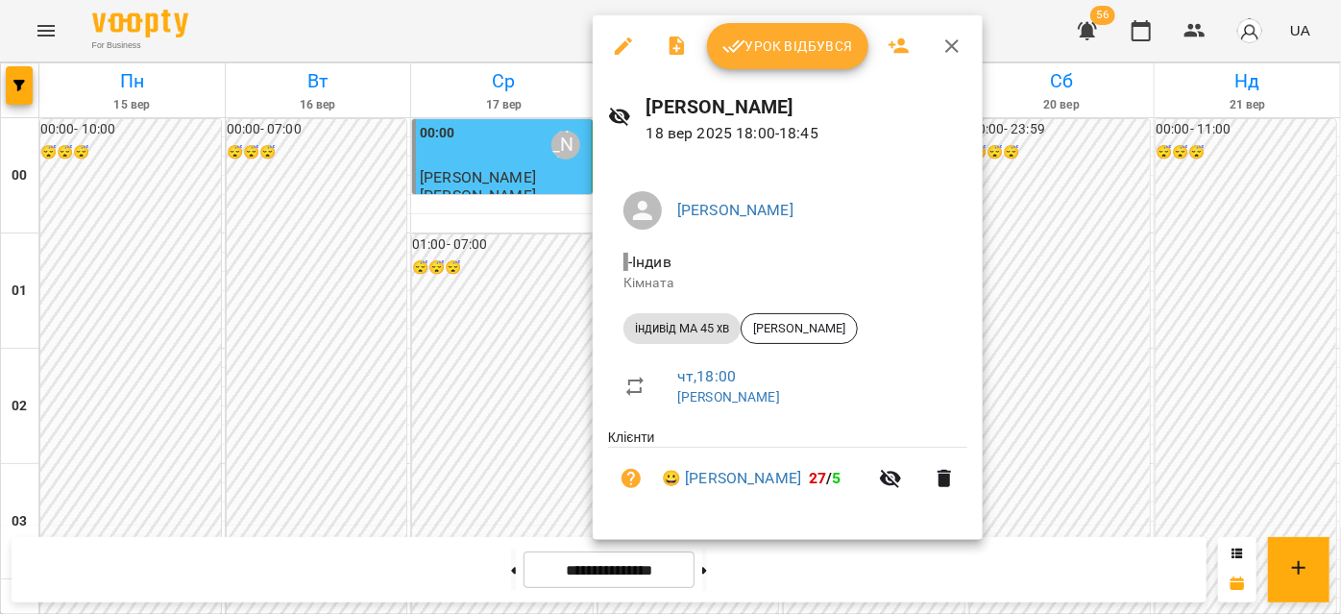
click at [946, 42] on icon "button" at bounding box center [951, 45] width 13 height 13
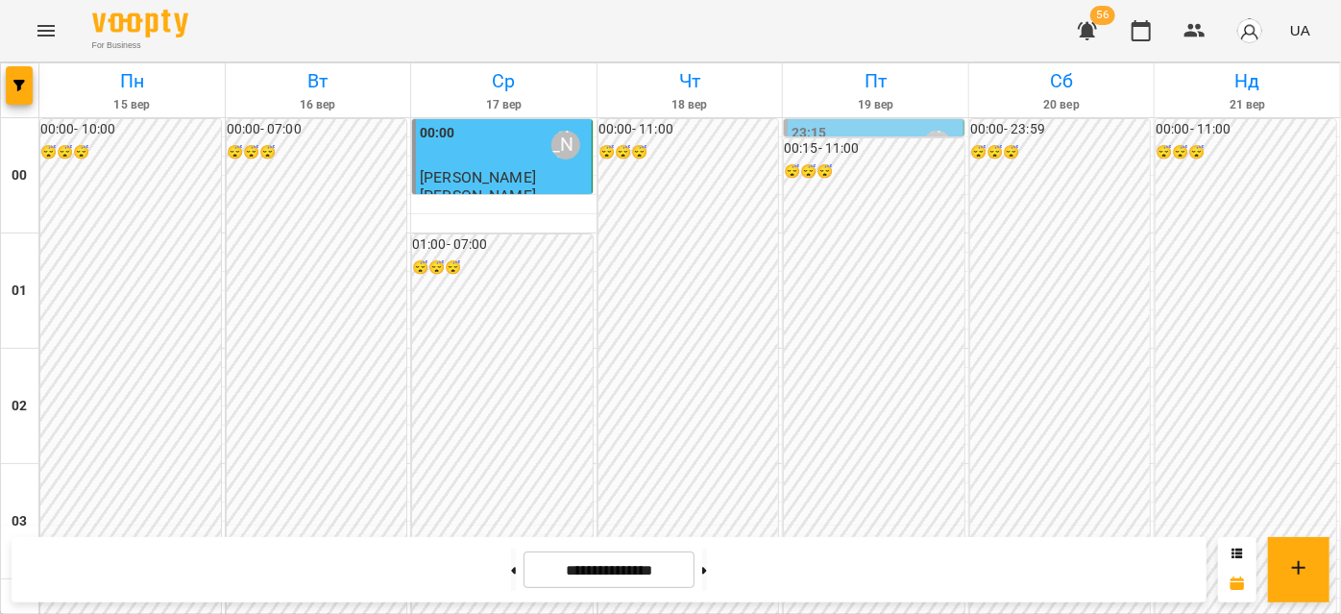
scroll to position [1569, 0]
